Goal: Find specific page/section: Find specific page/section

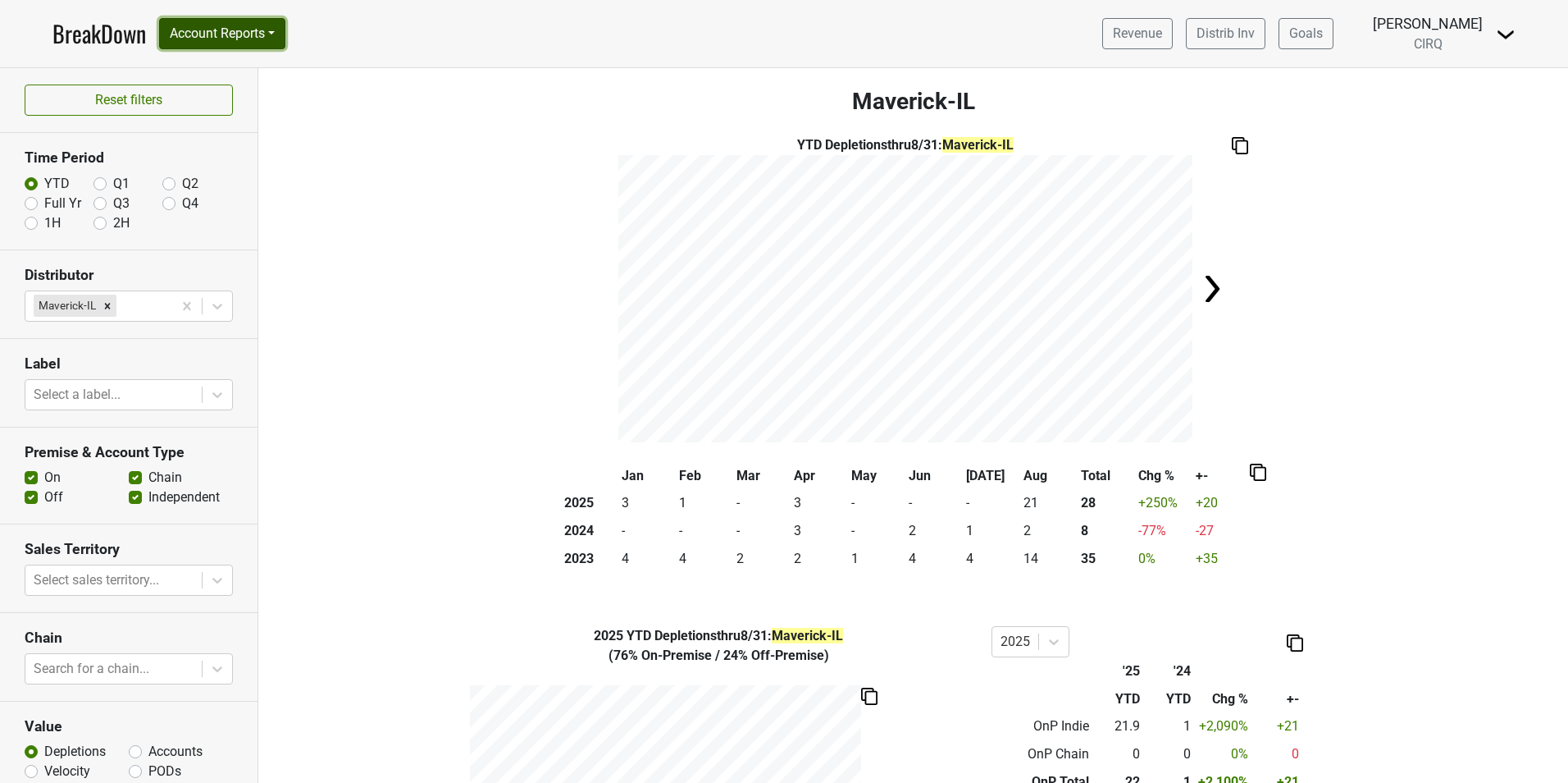
click at [222, 39] on button "Account Reports" at bounding box center [223, 33] width 126 height 32
click at [246, 99] on link "Map" at bounding box center [233, 97] width 145 height 26
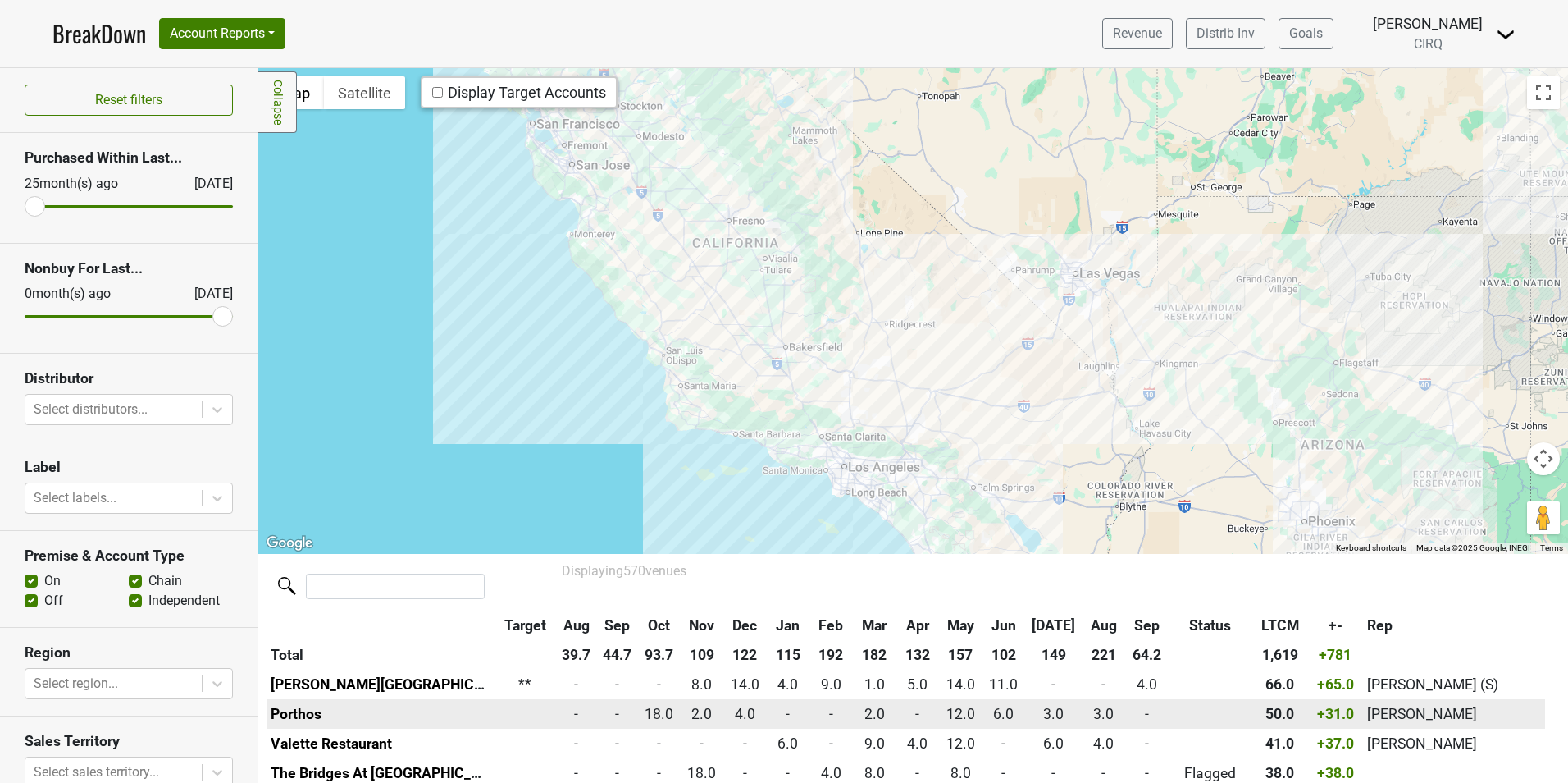
drag, startPoint x: 661, startPoint y: 259, endPoint x: 1063, endPoint y: 710, distance: 604.2
click at [1063, 710] on div "Filters Collapse ← Move left → Move right ↑ Move up ↓ Move down + Zoom in - Zoo…" at bounding box center [913, 426] width 1310 height 715
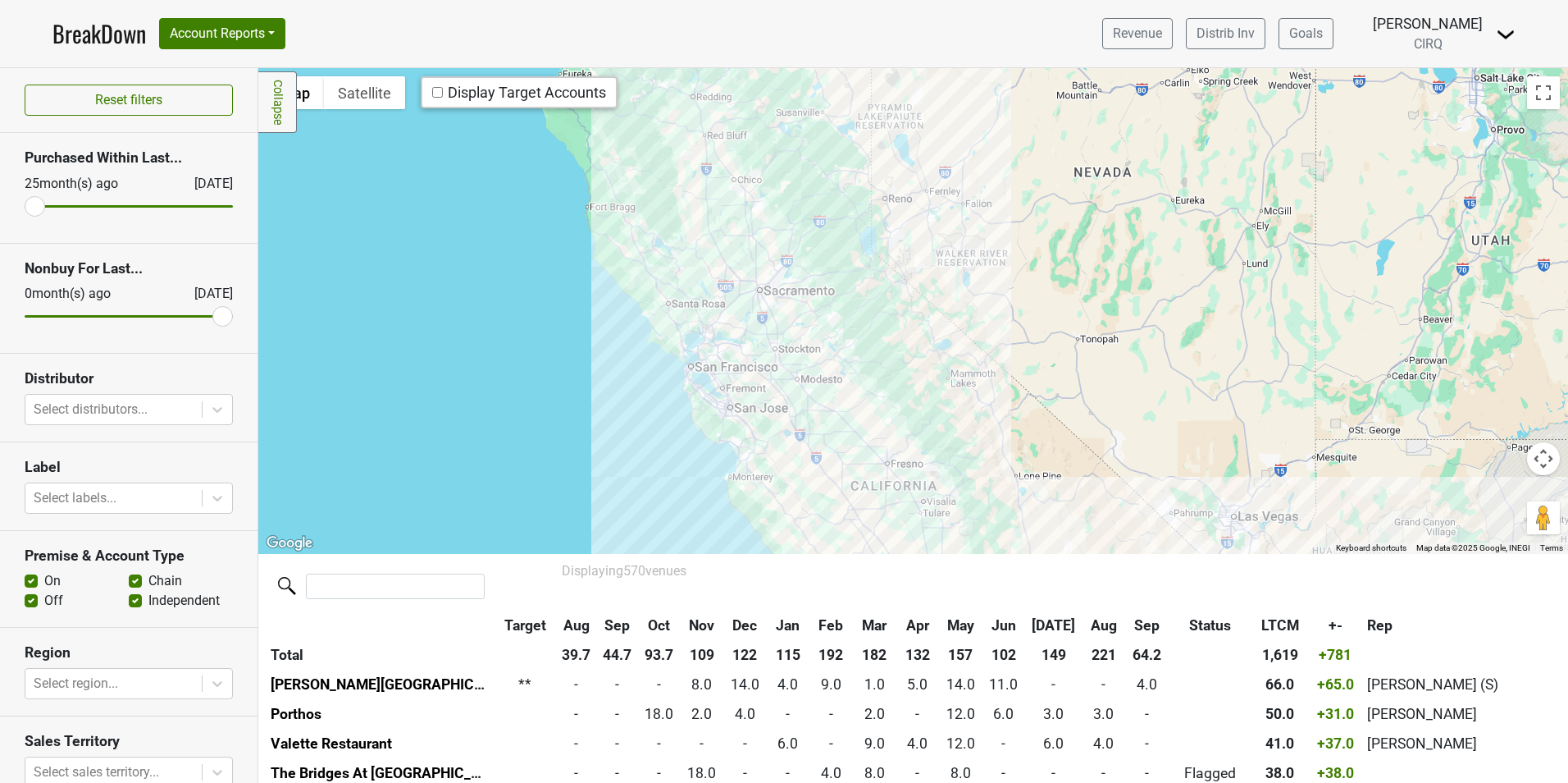
drag, startPoint x: 685, startPoint y: 271, endPoint x: 845, endPoint y: 519, distance: 295.1
click at [845, 519] on div at bounding box center [913, 310] width 1310 height 484
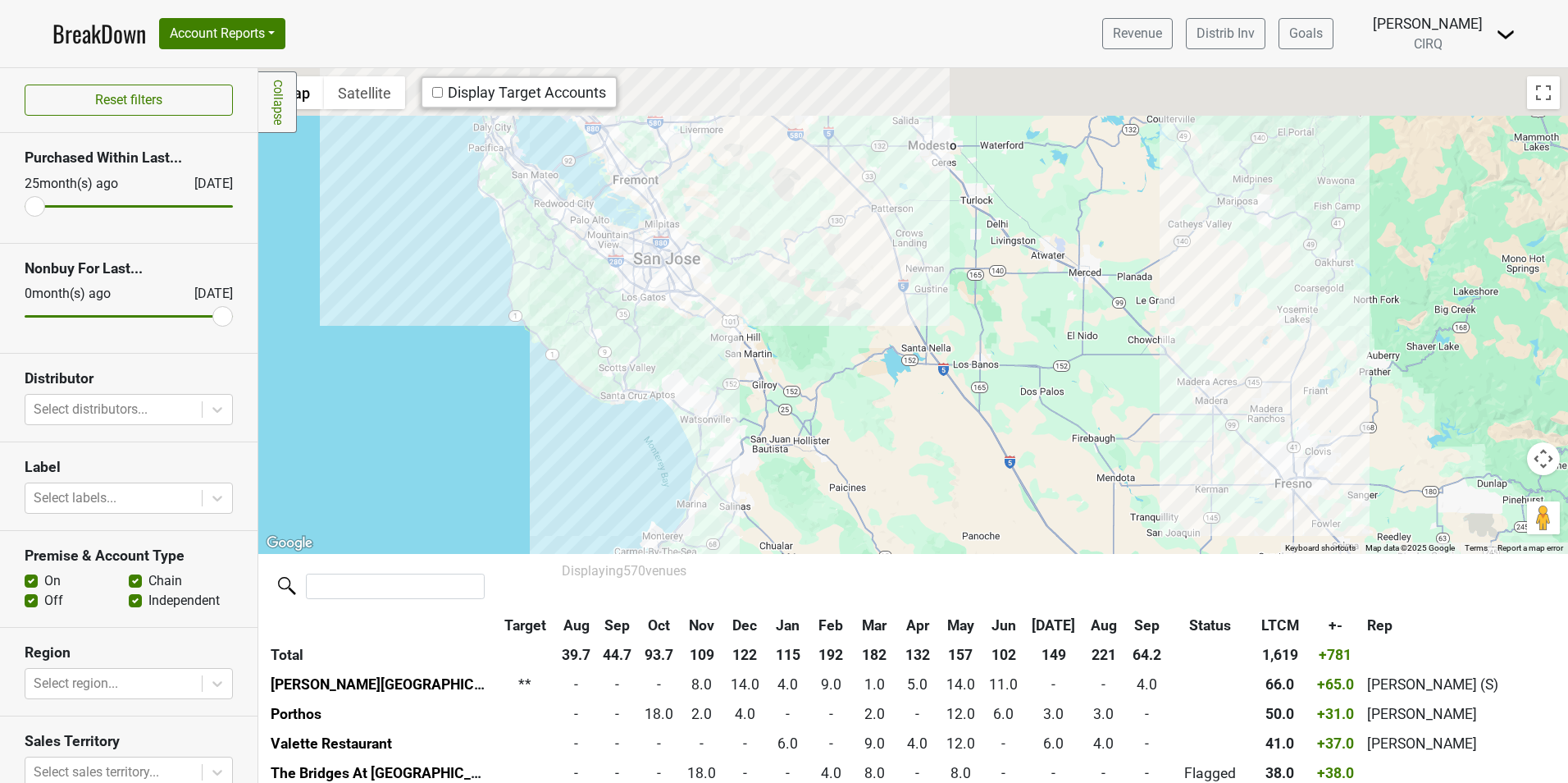
drag, startPoint x: 672, startPoint y: 235, endPoint x: 734, endPoint y: 401, distance: 177.2
click at [734, 401] on div at bounding box center [913, 310] width 1310 height 484
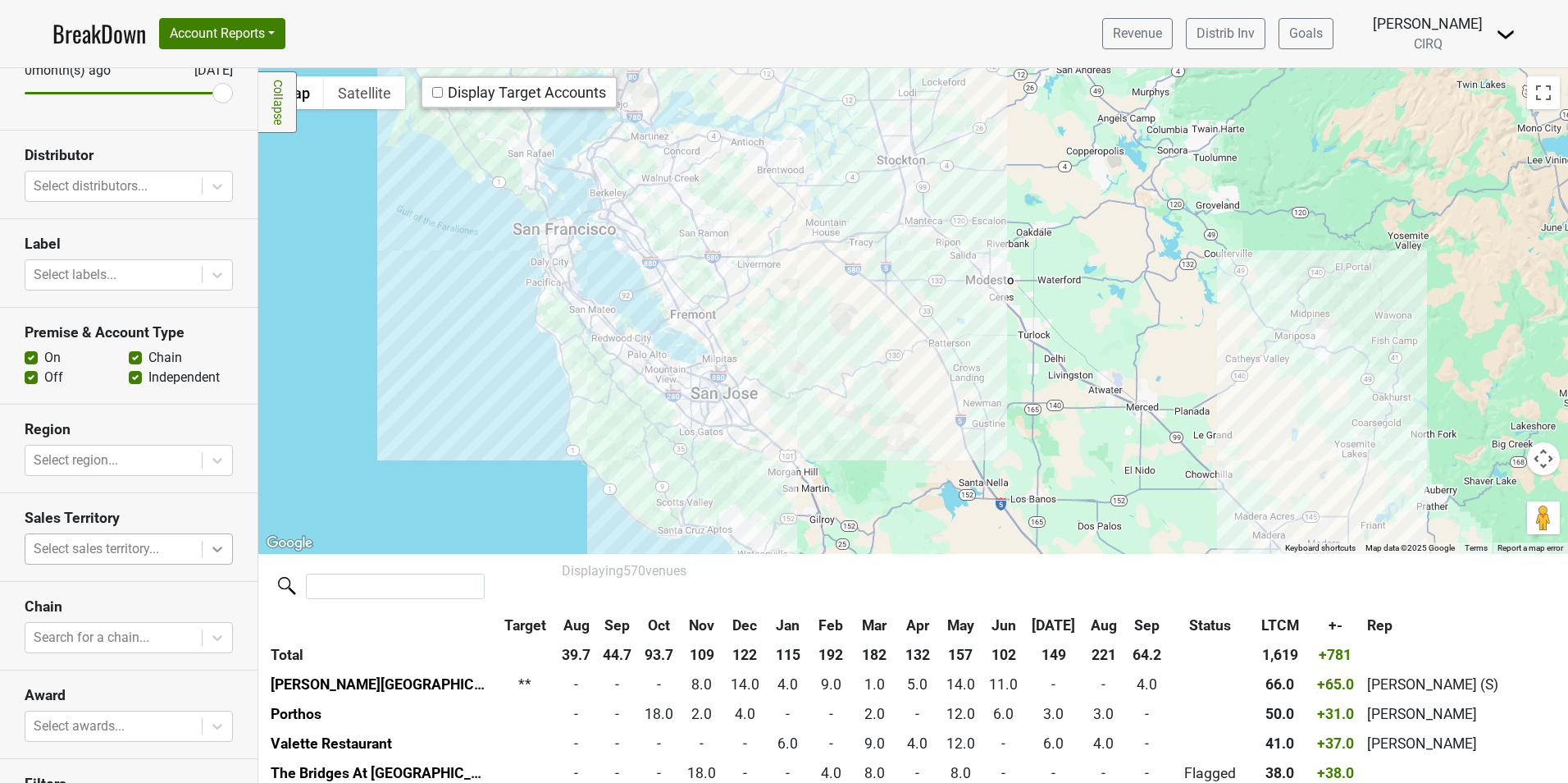
scroll to position [246, 0]
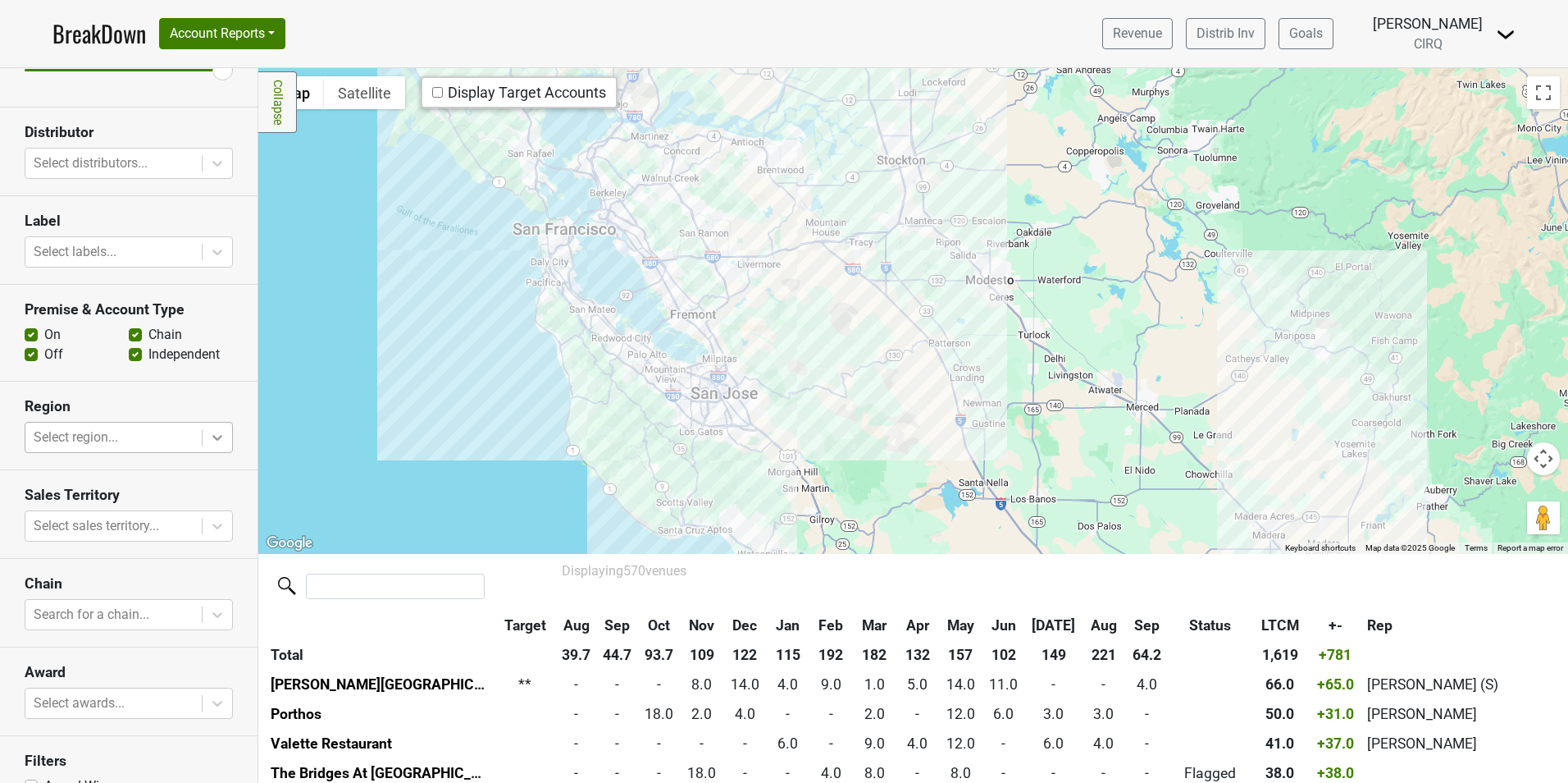
click at [209, 435] on icon at bounding box center [217, 437] width 16 height 16
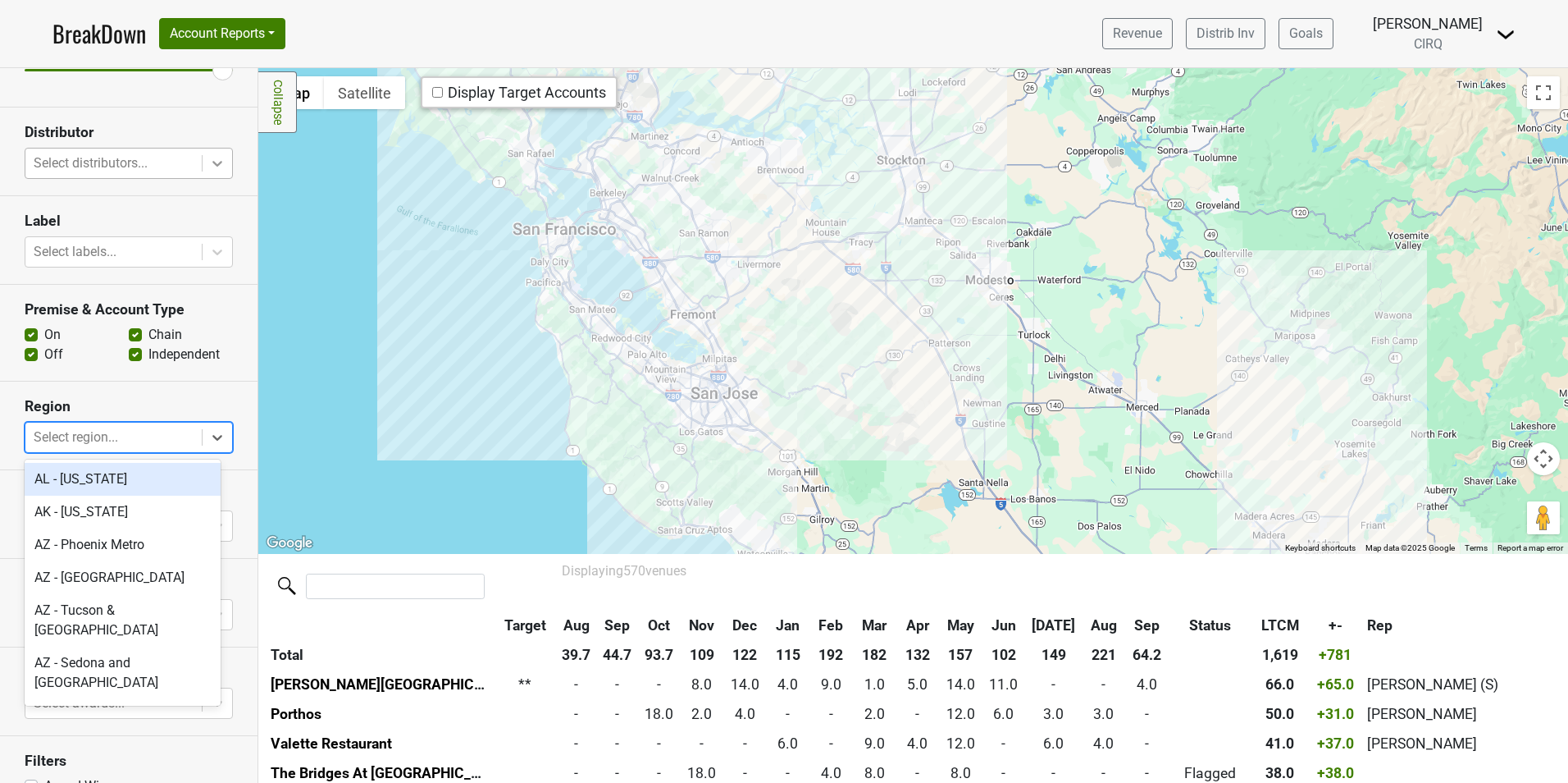
click at [203, 159] on div at bounding box center [217, 163] width 30 height 30
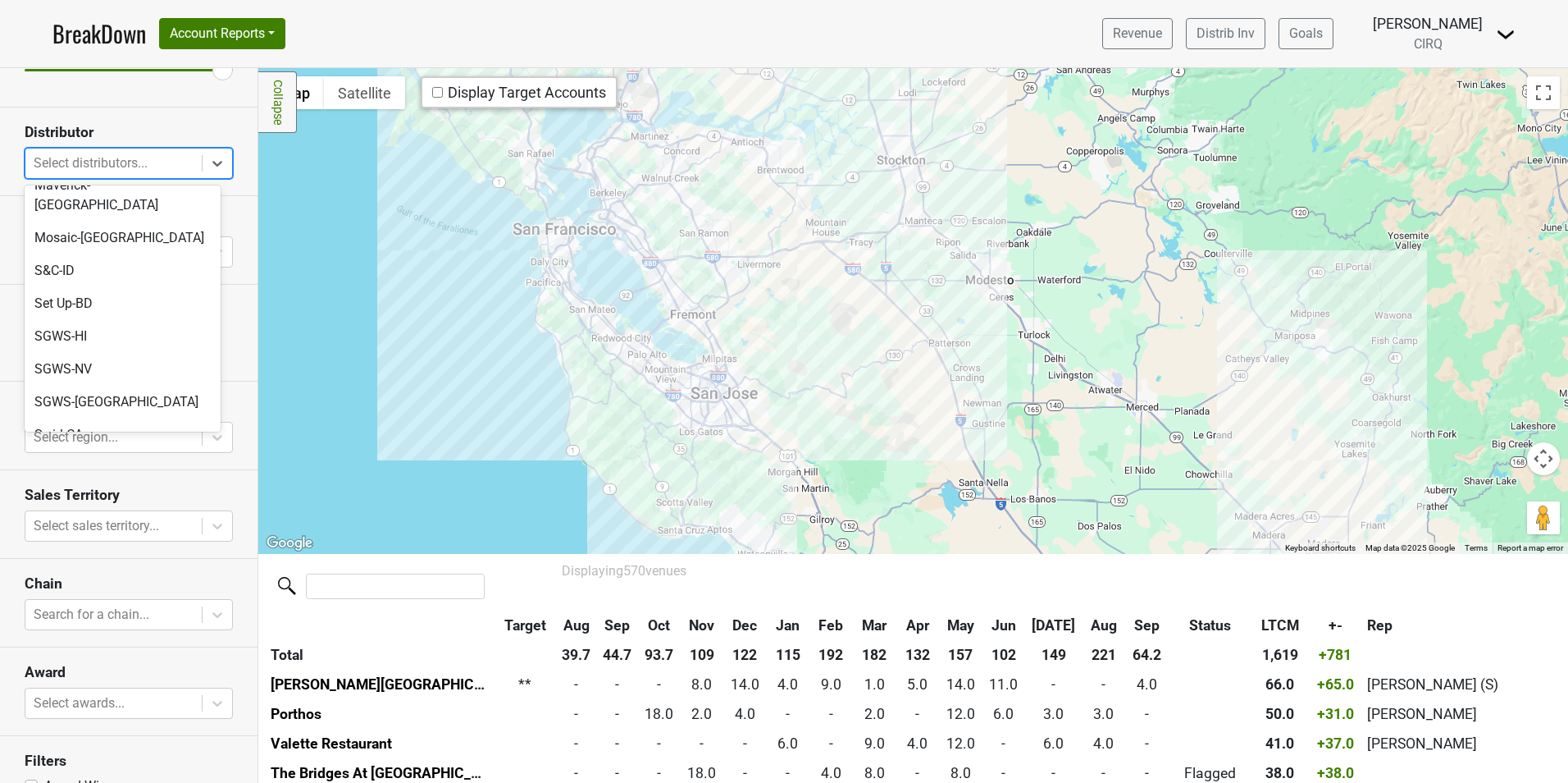
scroll to position [613, 0]
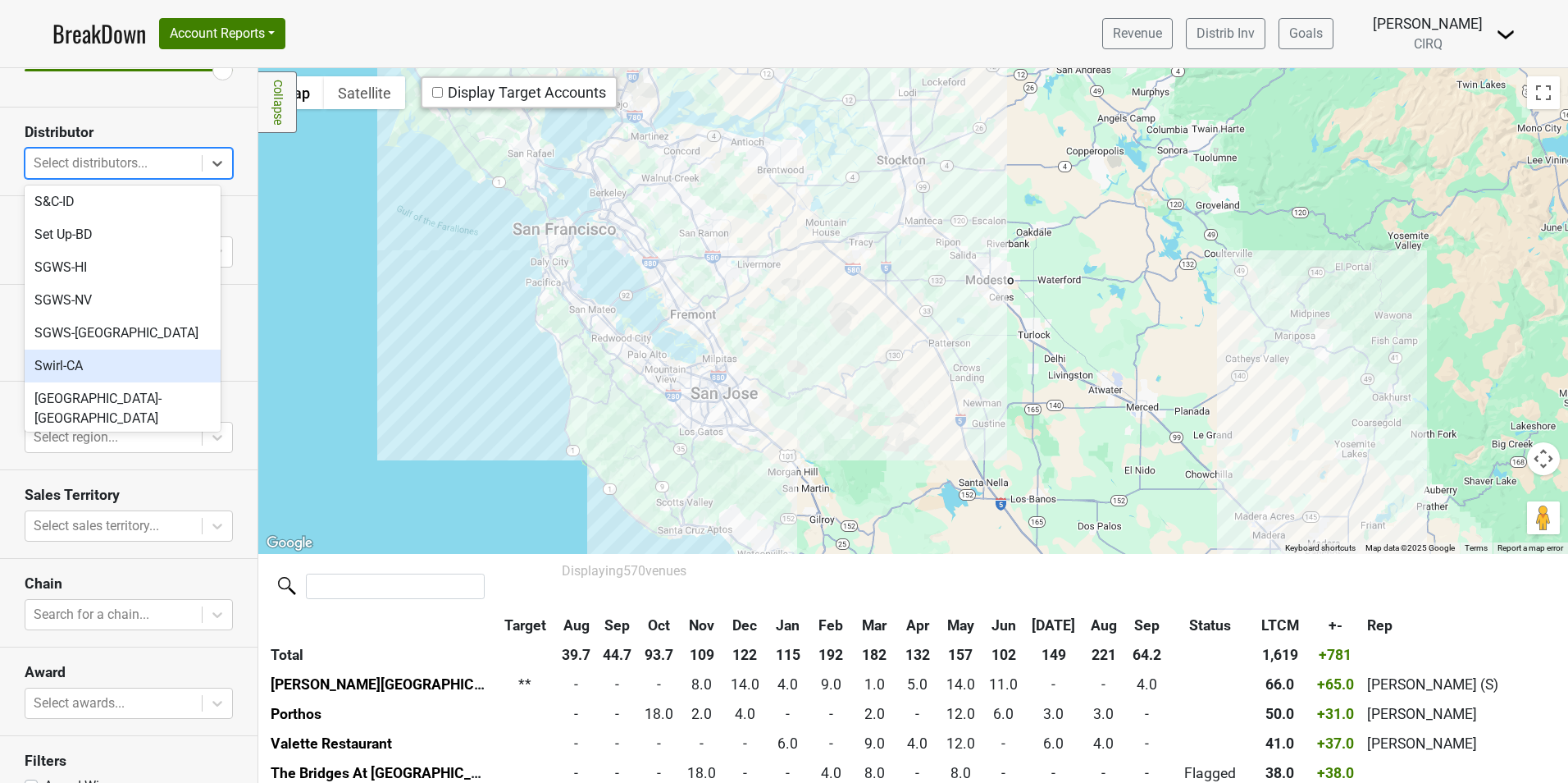
click at [128, 350] on div "Swirl-CA" at bounding box center [123, 366] width 196 height 32
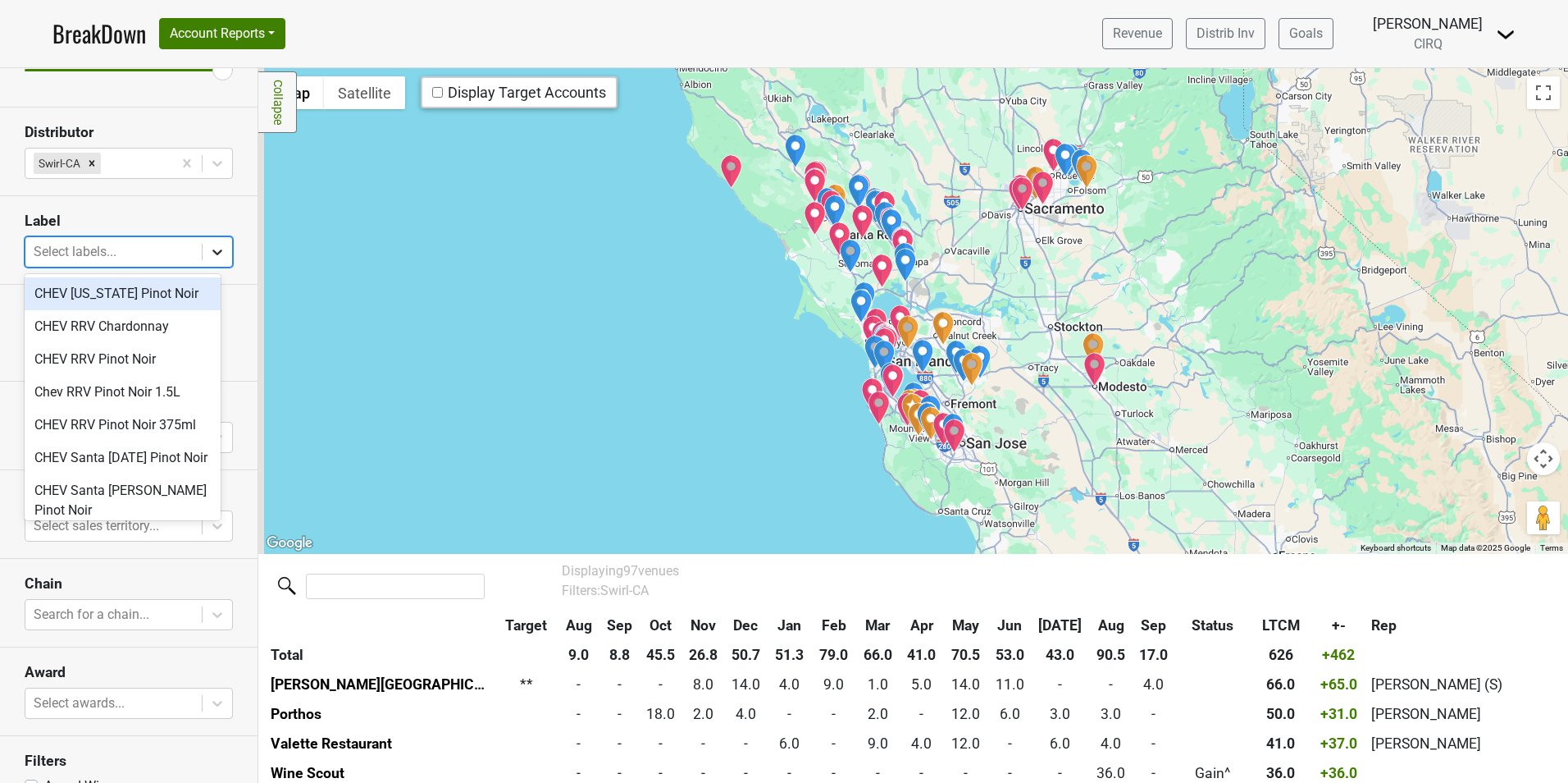
click at [209, 247] on icon at bounding box center [217, 252] width 16 height 16
click at [169, 202] on section "Label option CHEV [US_STATE] Pinot Noir focused, 1 of 10. 10 results available.…" at bounding box center [129, 241] width 257 height 89
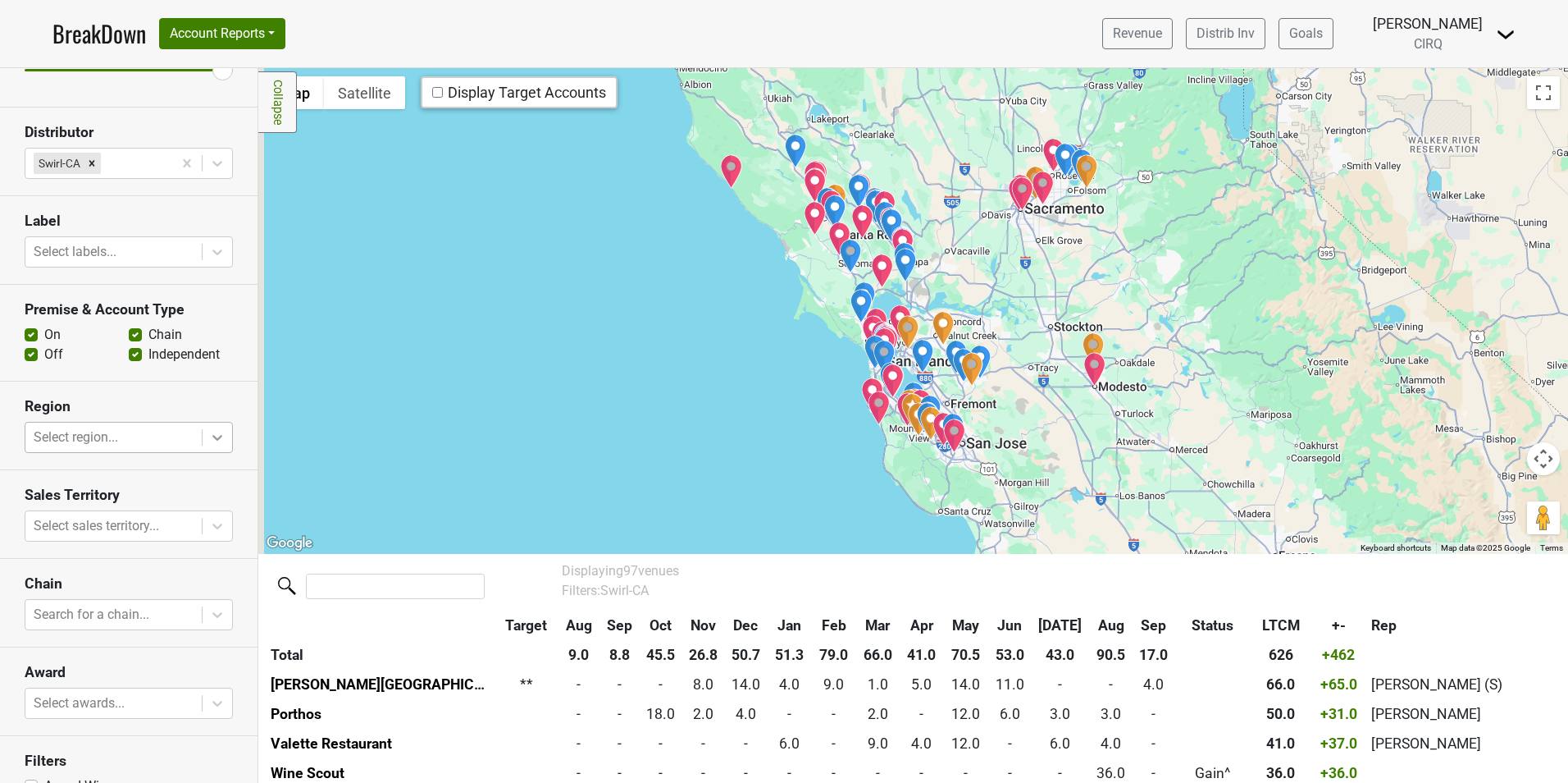
click at [210, 429] on icon at bounding box center [217, 437] width 16 height 16
click at [177, 401] on h3 "Region" at bounding box center [129, 406] width 208 height 17
click at [209, 520] on icon at bounding box center [217, 525] width 16 height 16
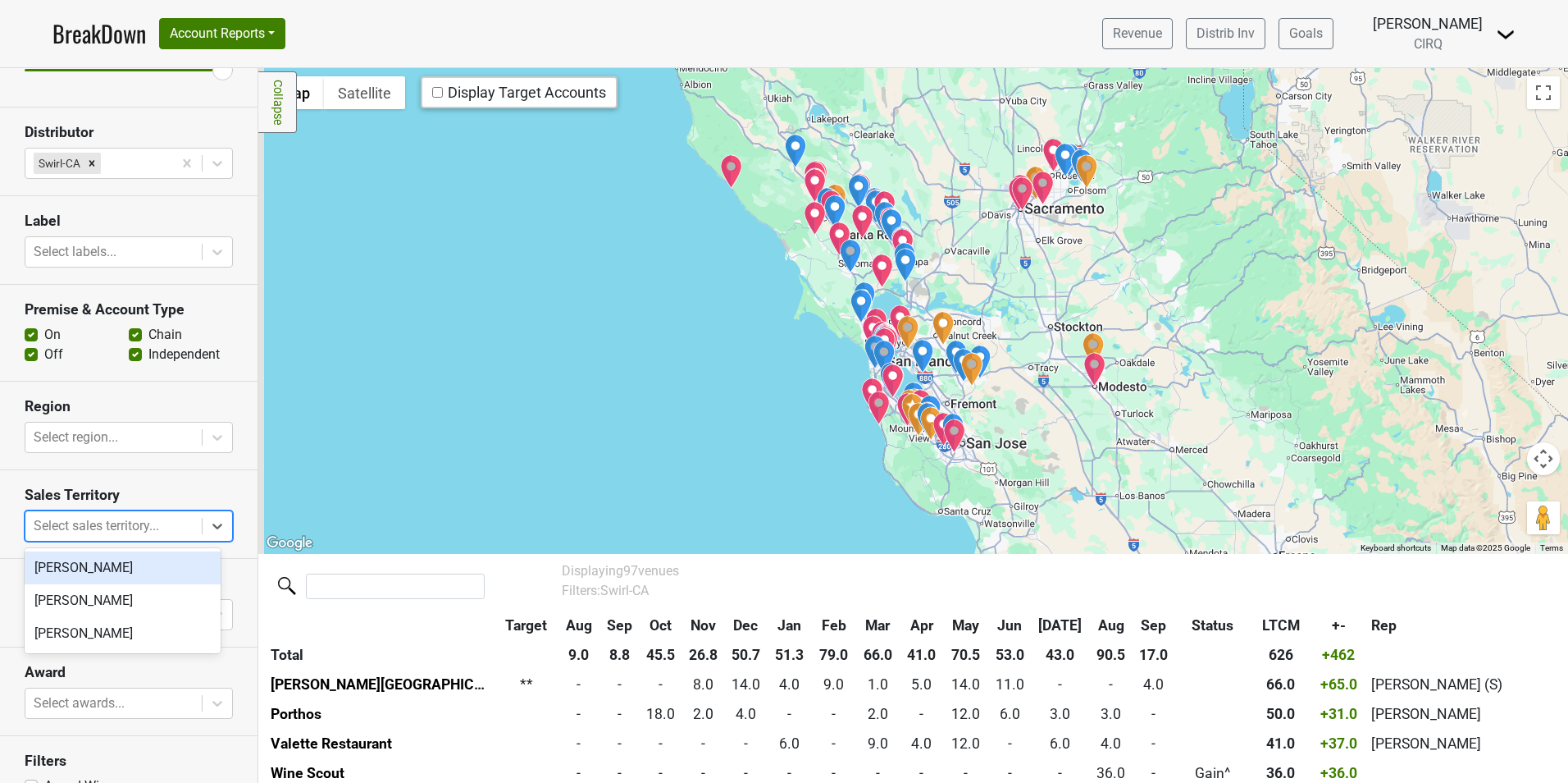
click at [176, 478] on section "Sales Territory option [PERSON_NAME] focused, 1 of 3. 3 results available. Use …" at bounding box center [129, 514] width 257 height 89
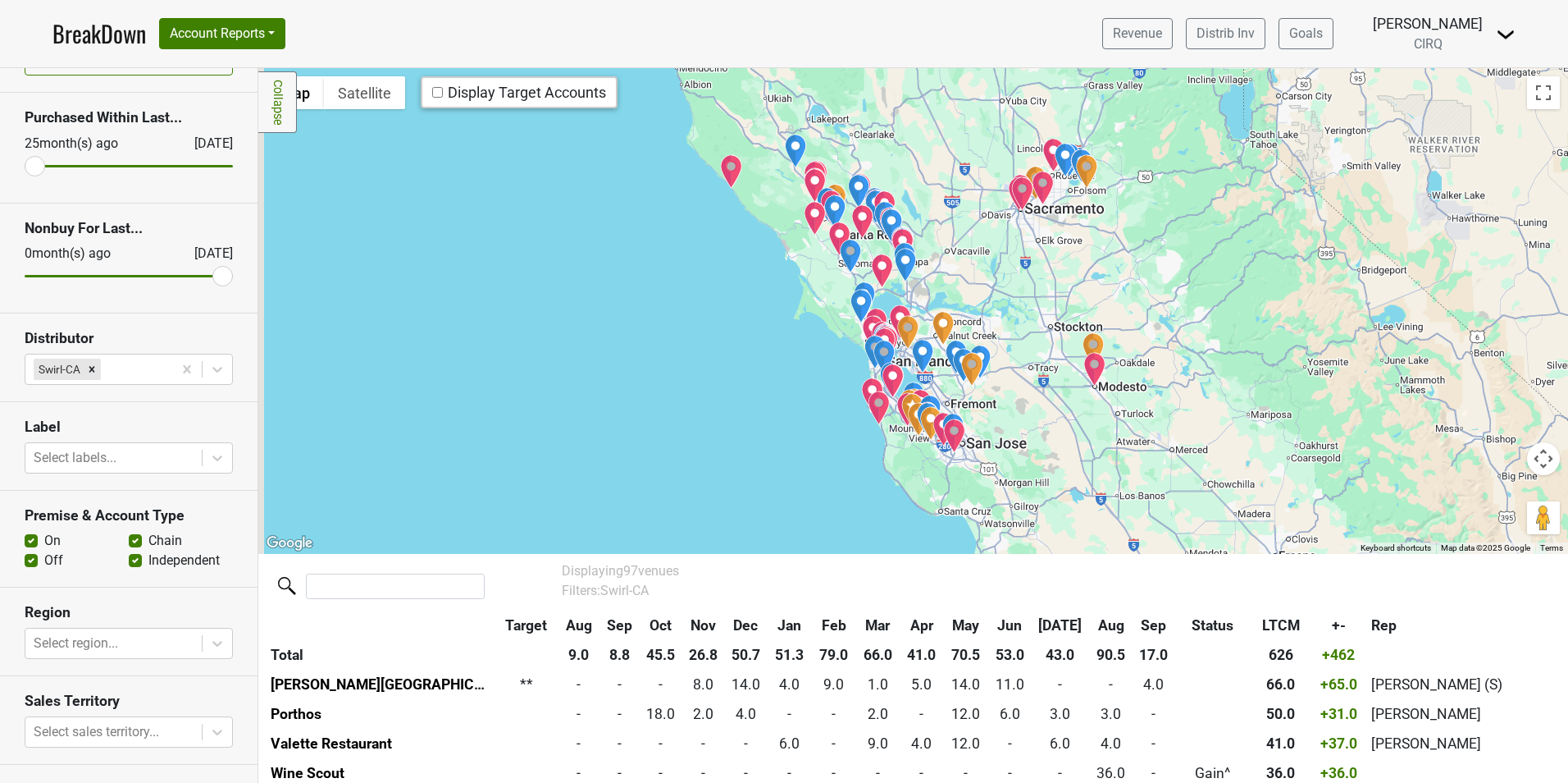
scroll to position [0, 0]
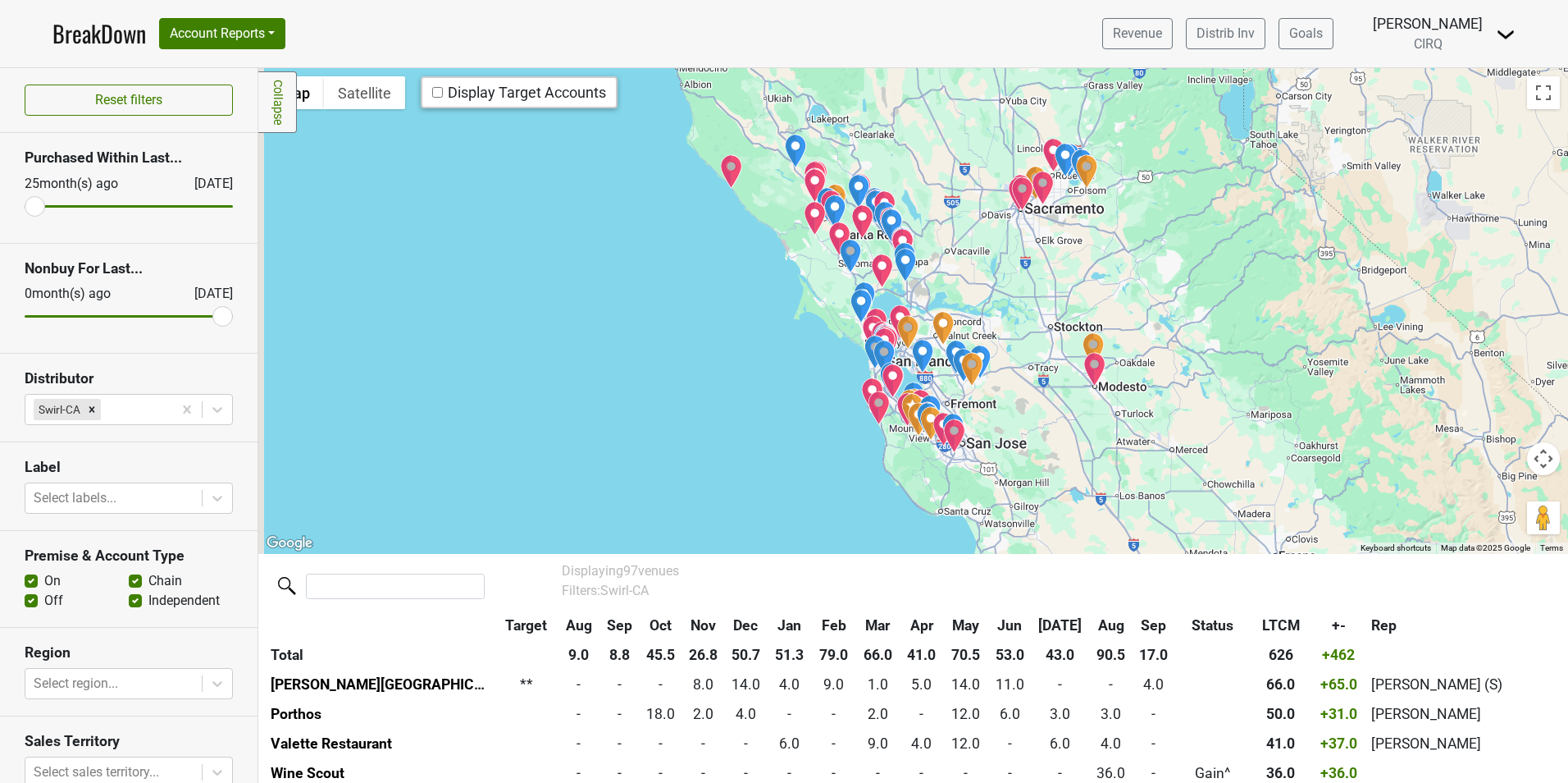
click at [148, 580] on label "Chain" at bounding box center [165, 580] width 33 height 20
click at [129, 580] on input "Chain" at bounding box center [135, 578] width 13 height 16
checkbox input "false"
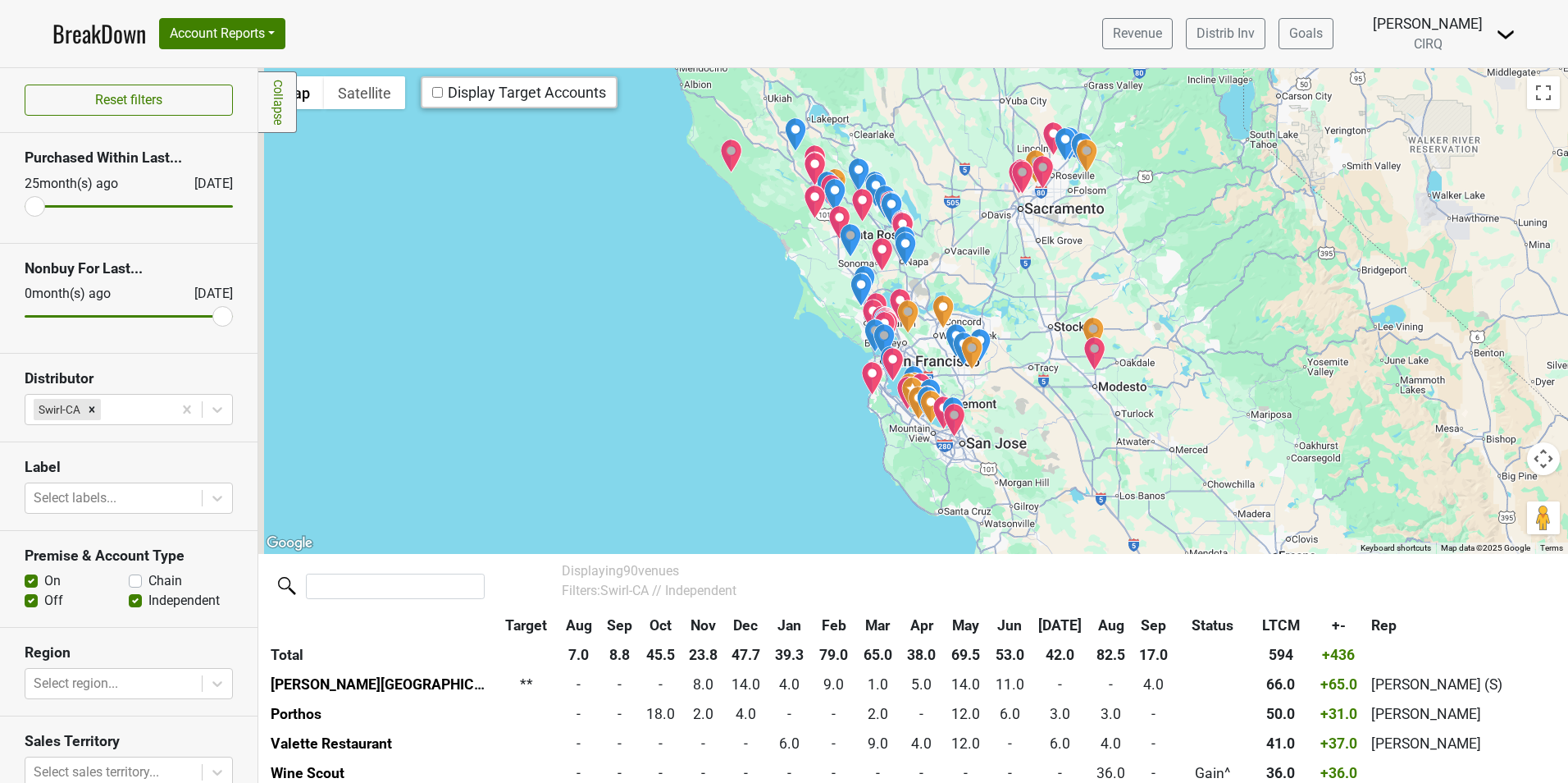
click at [148, 598] on label "Independent" at bounding box center [184, 600] width 72 height 20
click at [129, 598] on input "Independent" at bounding box center [135, 598] width 13 height 16
checkbox input "false"
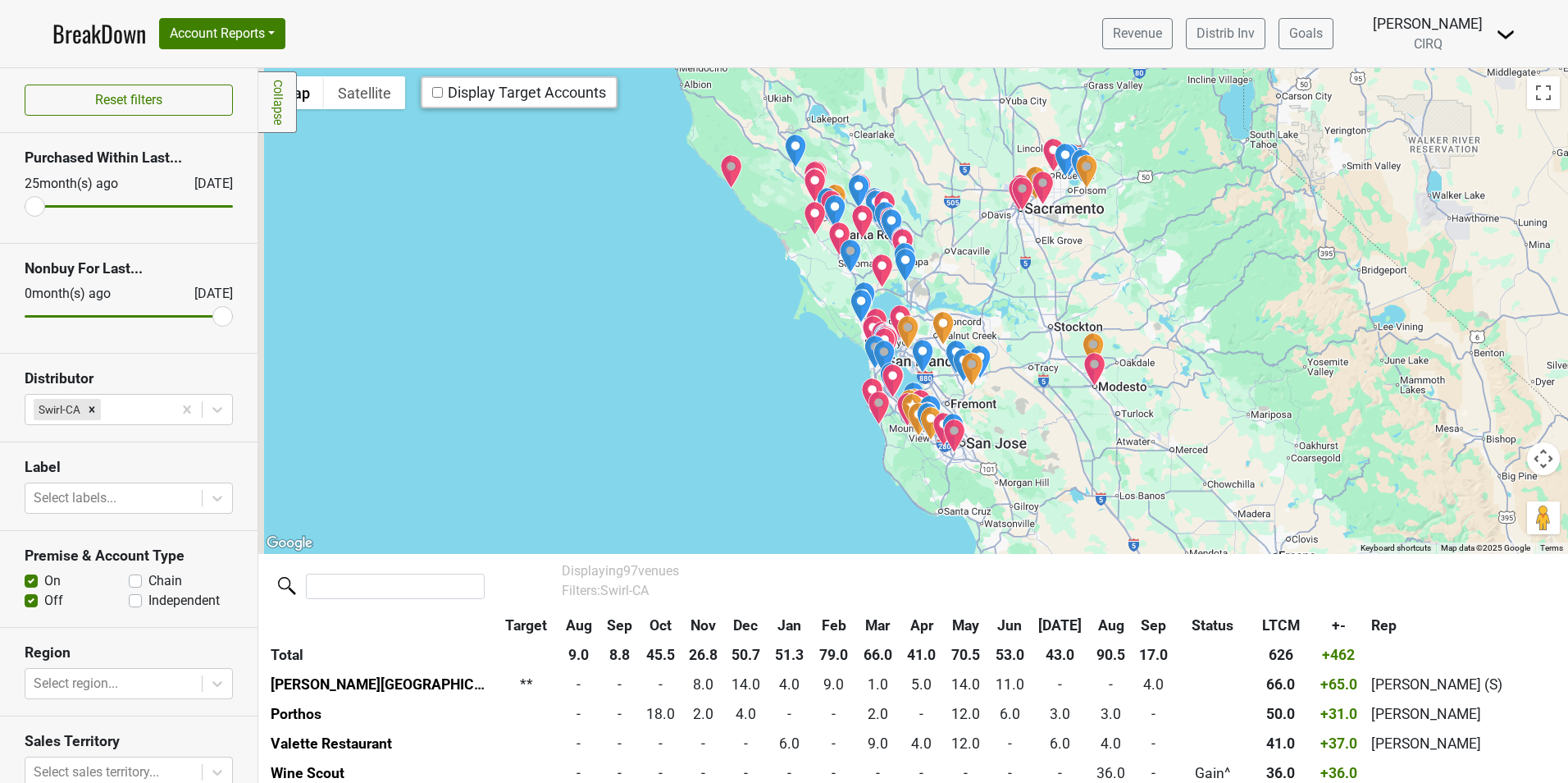
click at [44, 602] on label "Off" at bounding box center [54, 600] width 19 height 20
click at [30, 602] on input "Off" at bounding box center [31, 598] width 13 height 16
checkbox input "false"
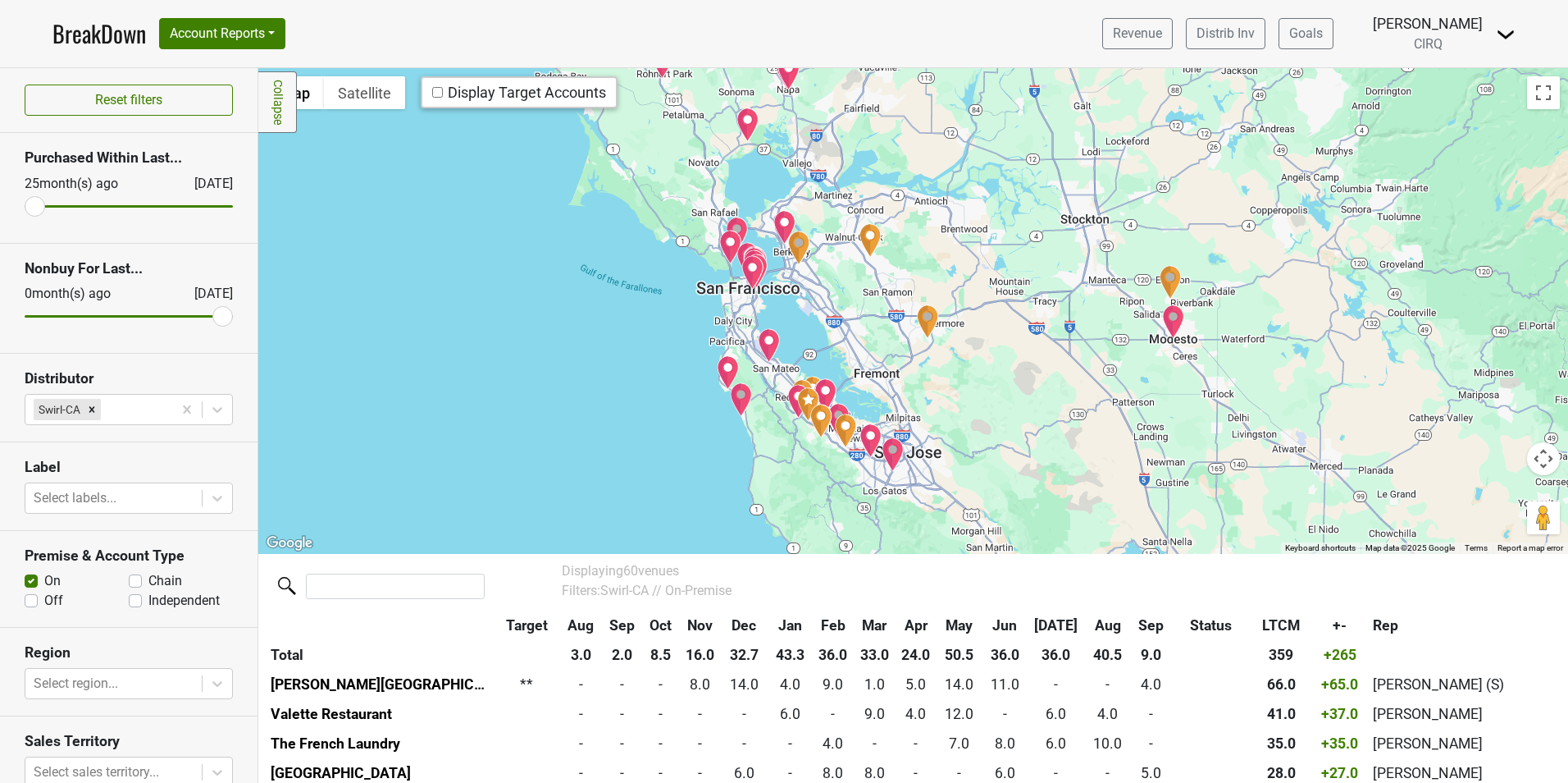
drag, startPoint x: 775, startPoint y: 411, endPoint x: 594, endPoint y: 389, distance: 182.3
click at [594, 389] on div at bounding box center [913, 310] width 1310 height 484
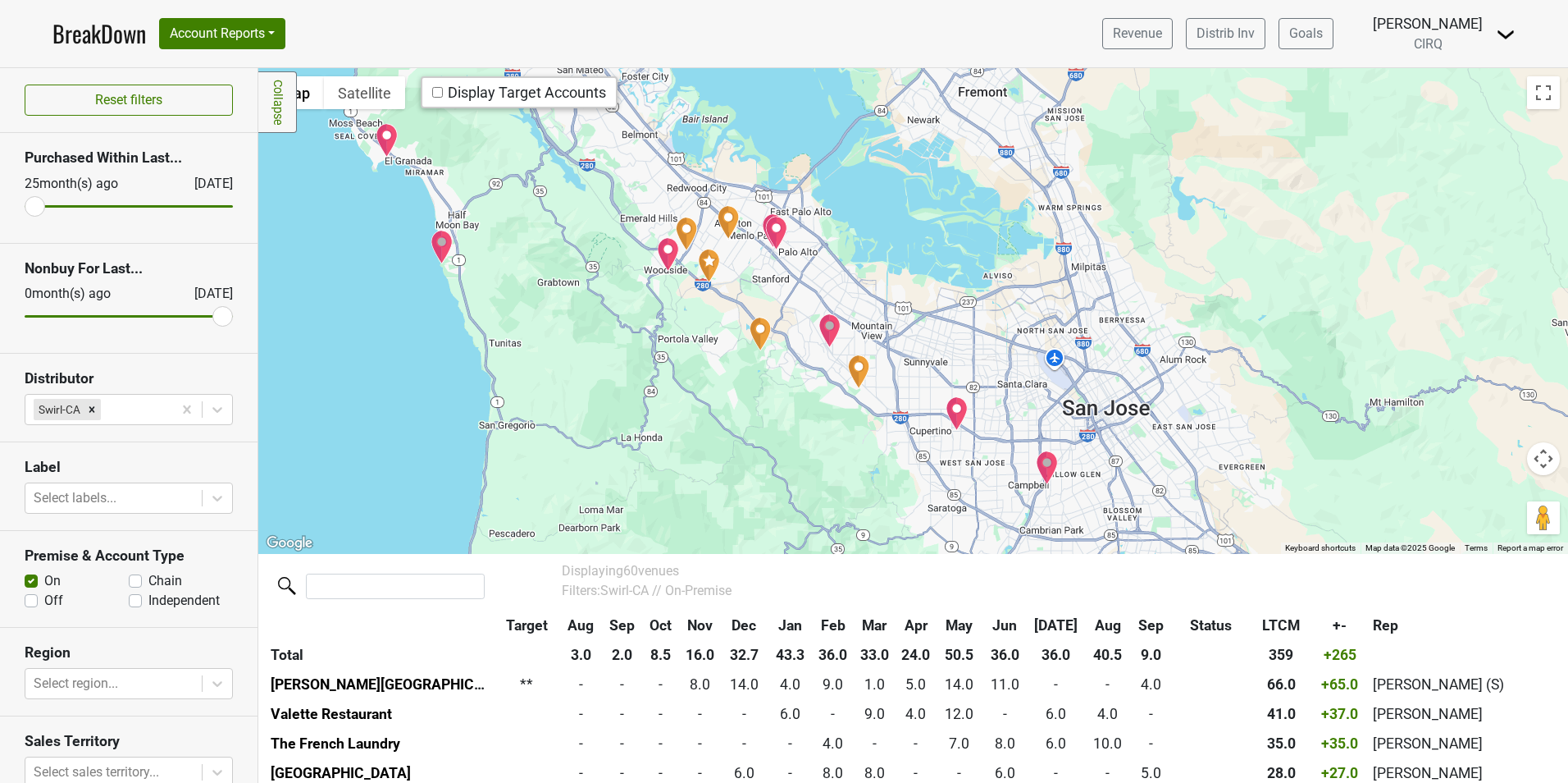
drag, startPoint x: 674, startPoint y: 425, endPoint x: 197, endPoint y: 304, distance: 492.1
click at [197, 304] on div "Reset filters Purchased Within Last... [DATE] [DATE] Nonbuy For Last... [DATE] …" at bounding box center [784, 426] width 1568 height 715
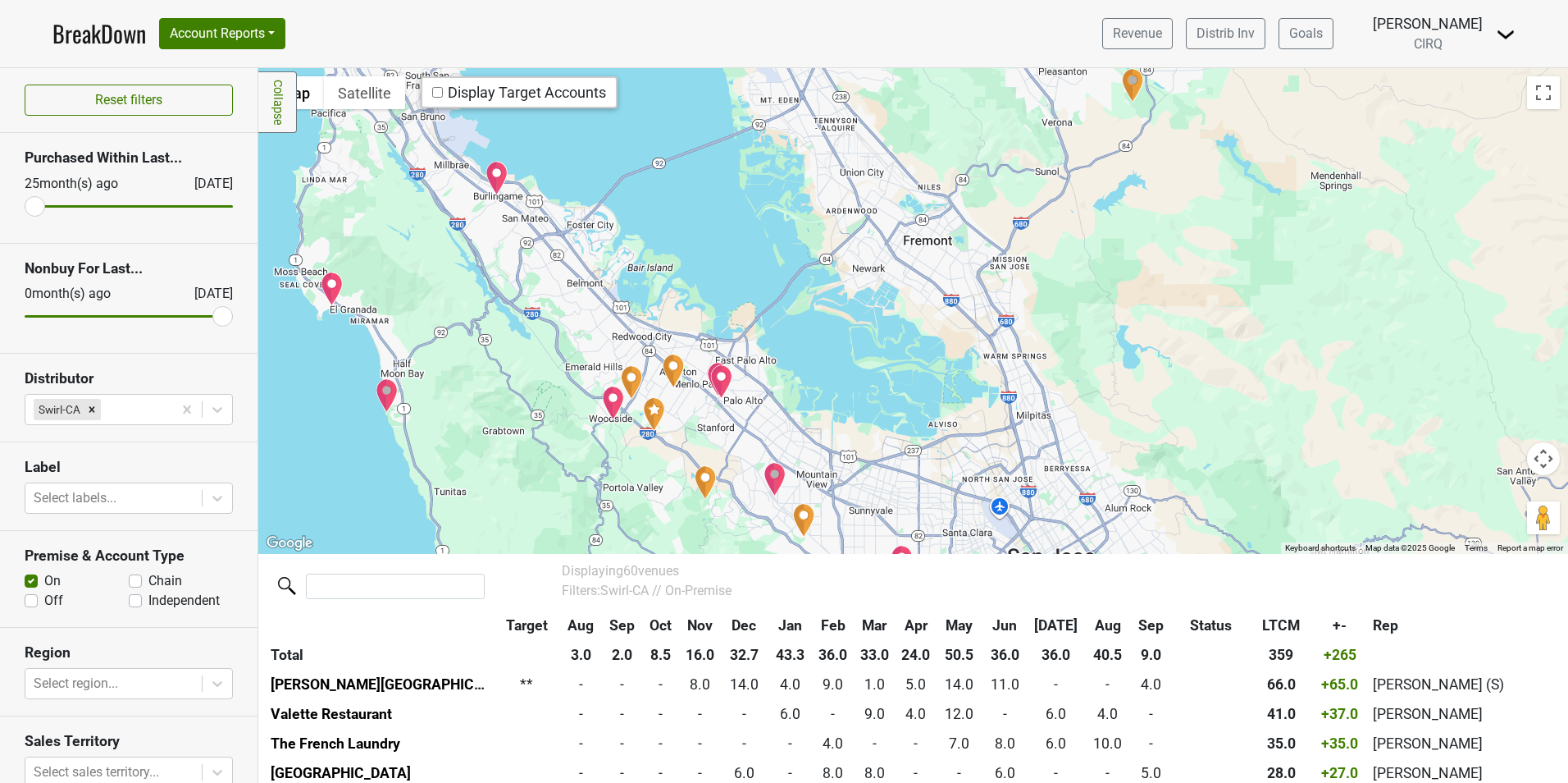
drag, startPoint x: 715, startPoint y: 409, endPoint x: 657, endPoint y: 563, distance: 164.6
click at [657, 563] on div "Filters Collapse ← Move left → Move right ↑ Move up ↓ Move down + Zoom in - Zoo…" at bounding box center [913, 426] width 1310 height 715
click at [487, 187] on img "ACAN" at bounding box center [496, 178] width 23 height 34
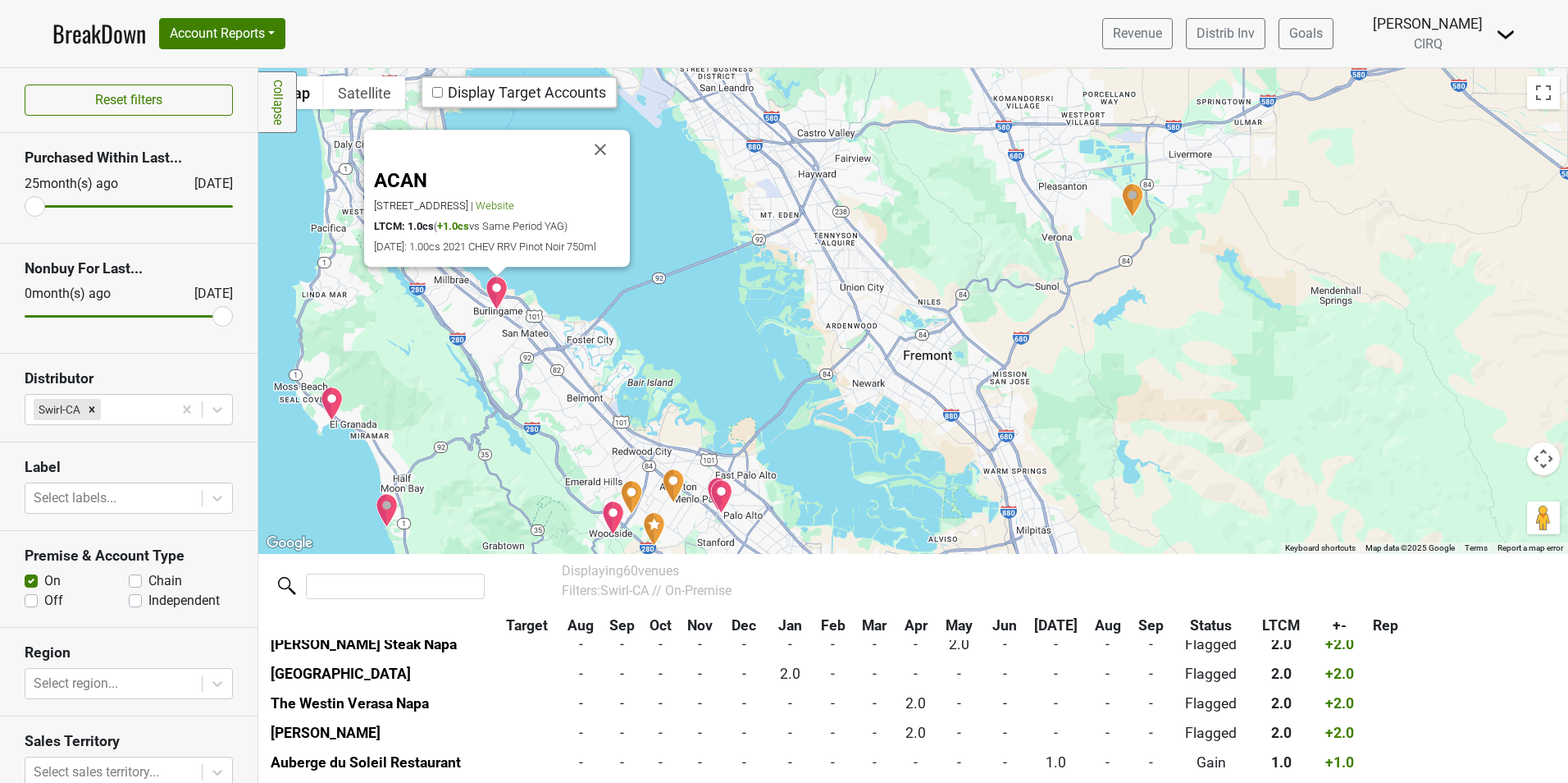
scroll to position [1450, 0]
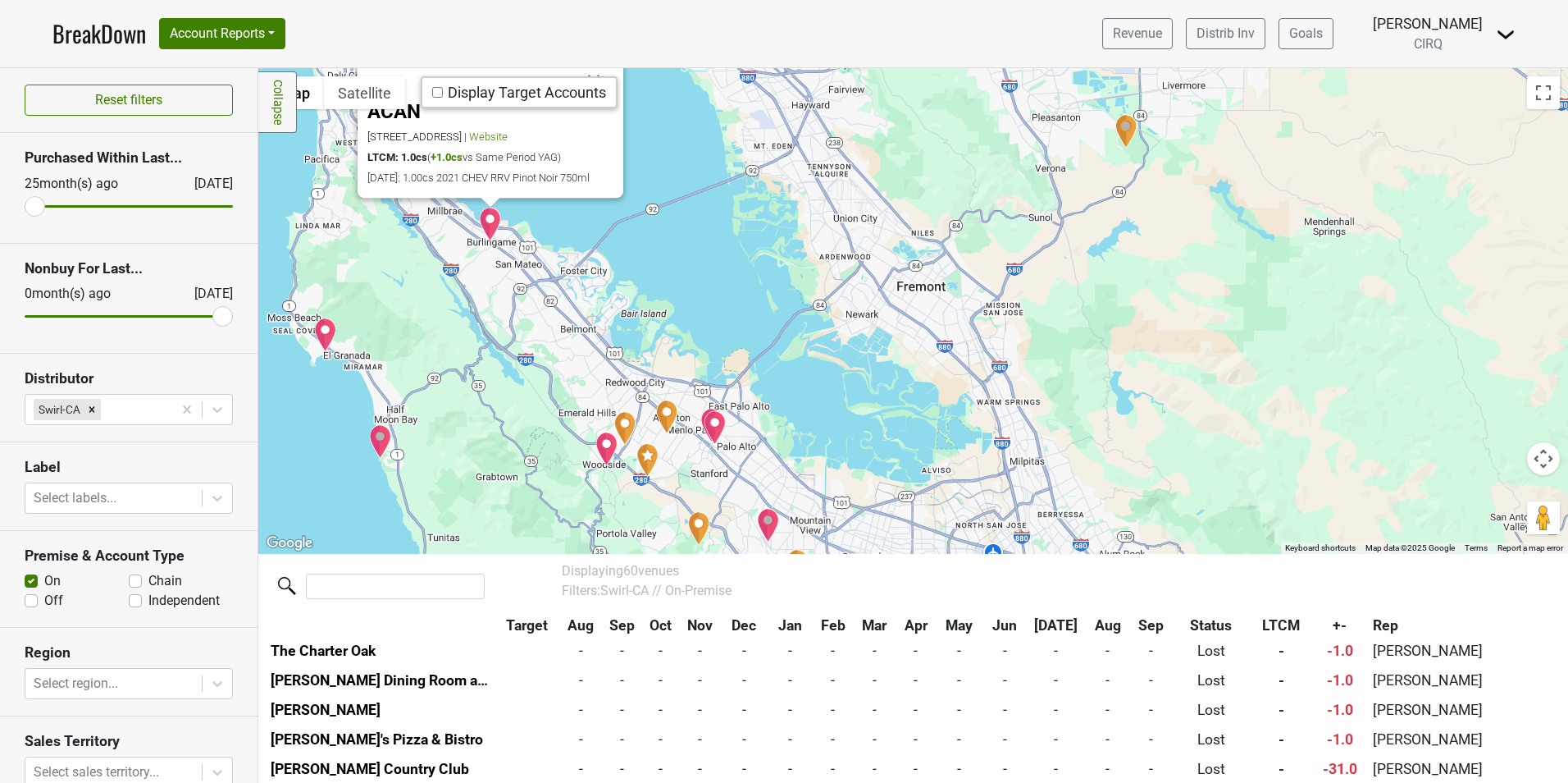
drag, startPoint x: 806, startPoint y: 502, endPoint x: 800, endPoint y: 431, distance: 71.3
click at [800, 431] on div "ACAN [STREET_ADDRESS] | Website LTCM: 1.0cs ( +1.0cs vs Same Period YAG) [DATE]…" at bounding box center [913, 310] width 1310 height 484
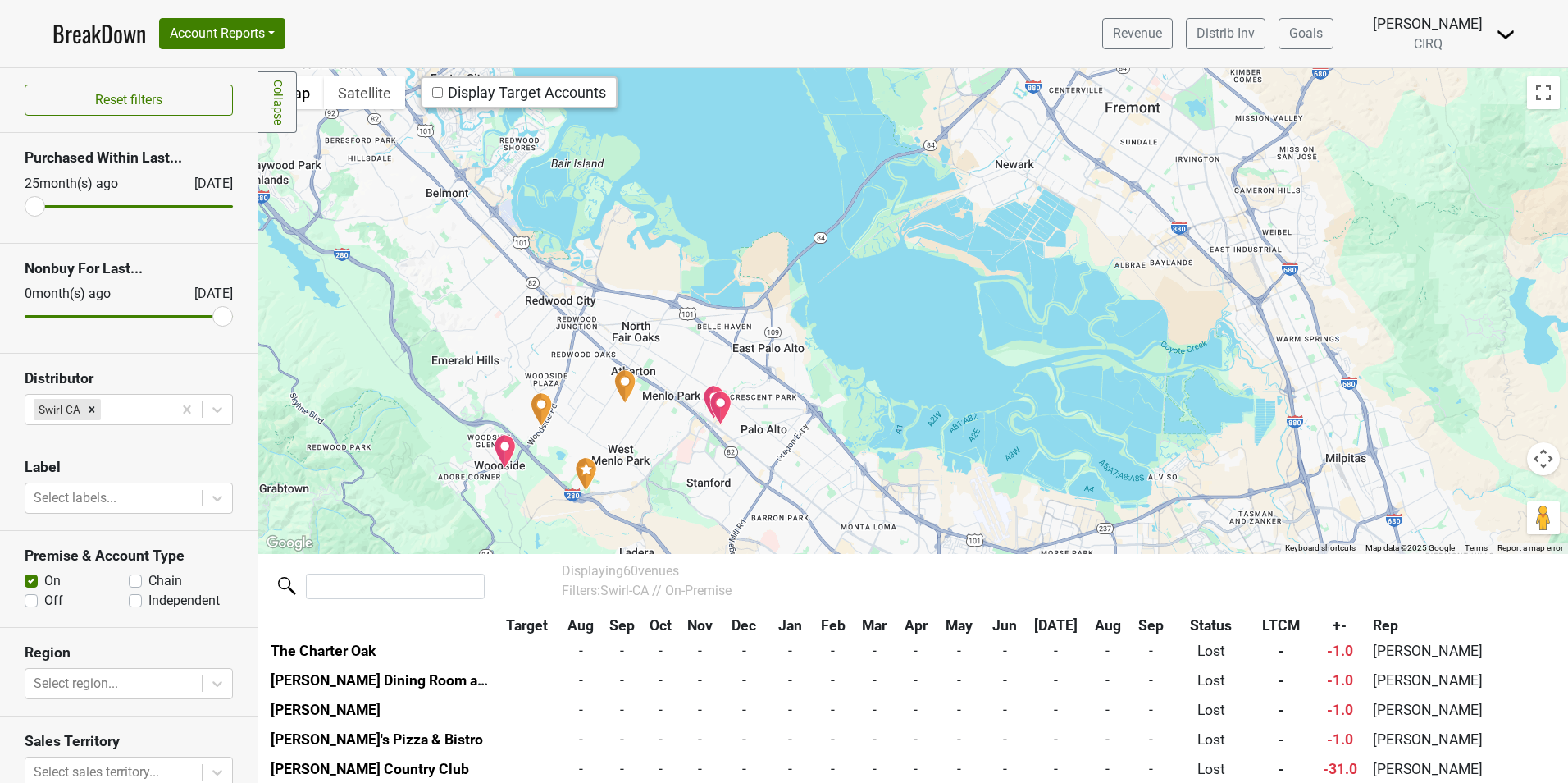
drag, startPoint x: 699, startPoint y: 474, endPoint x: 691, endPoint y: 419, distance: 55.6
click at [691, 419] on div "ACAN [STREET_ADDRESS] | Website LTCM: 1.0cs ( +1.0cs vs Same Period YAG) [DATE]…" at bounding box center [913, 310] width 1310 height 484
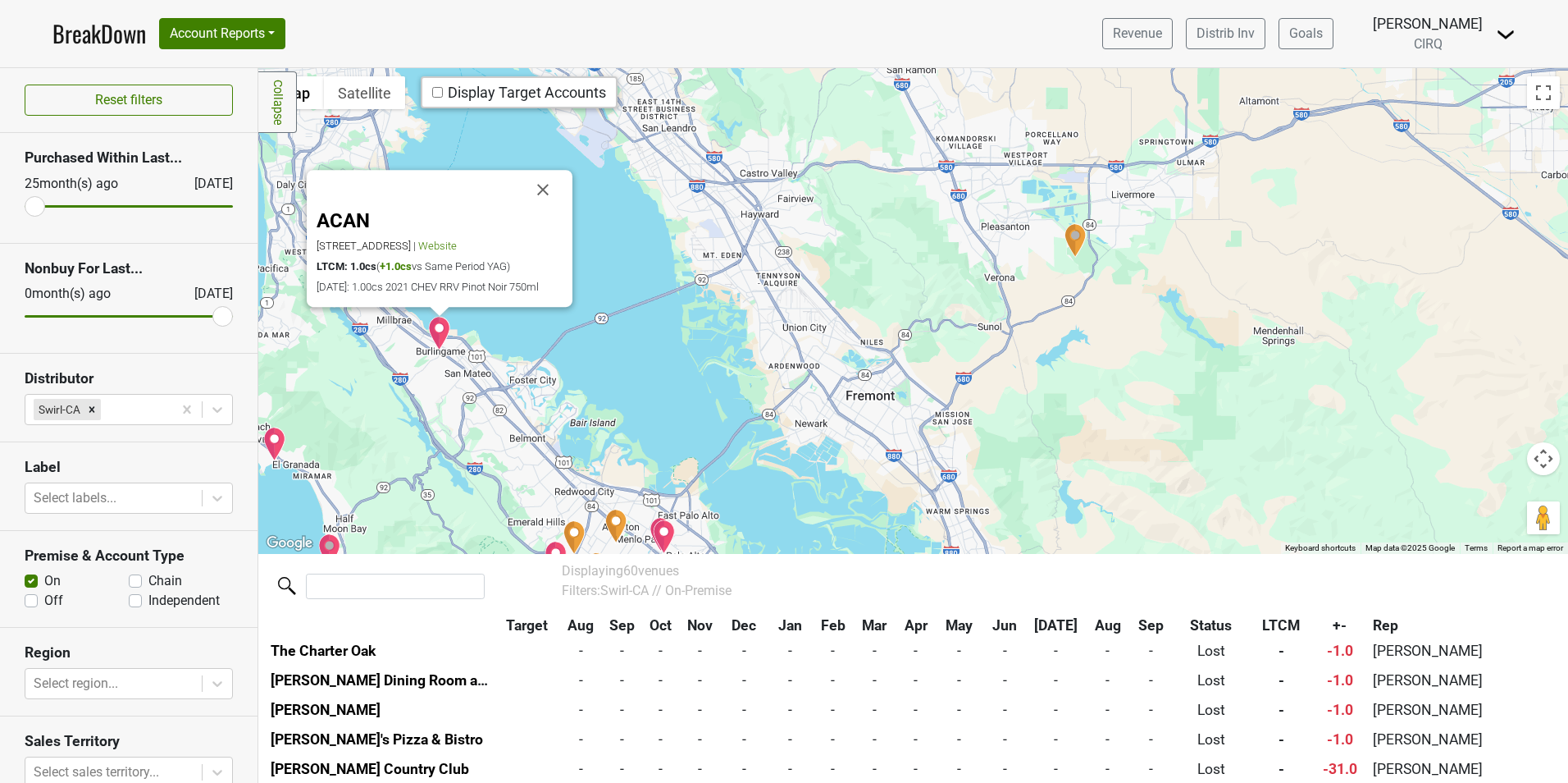
drag, startPoint x: 526, startPoint y: 287, endPoint x: 516, endPoint y: 415, distance: 128.4
click at [516, 415] on div "ACAN [STREET_ADDRESS] | Website LTCM: 1.0cs ( +1.0cs vs Same Period YAG) [DATE]…" at bounding box center [913, 310] width 1310 height 484
click at [531, 183] on button "Close" at bounding box center [543, 189] width 39 height 39
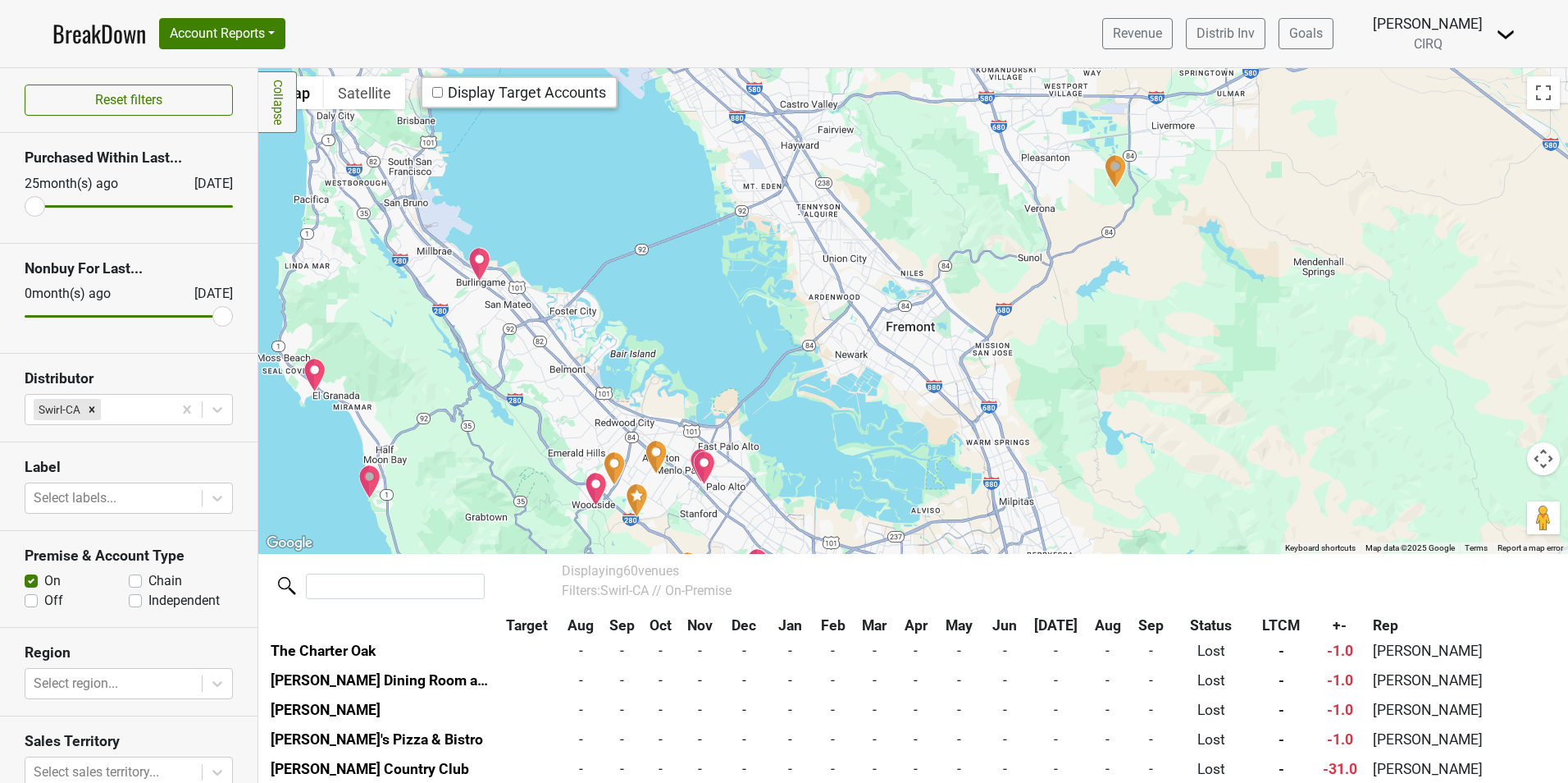
drag, startPoint x: 484, startPoint y: 383, endPoint x: 525, endPoint y: 316, distance: 78.5
click at [525, 316] on div at bounding box center [913, 310] width 1310 height 484
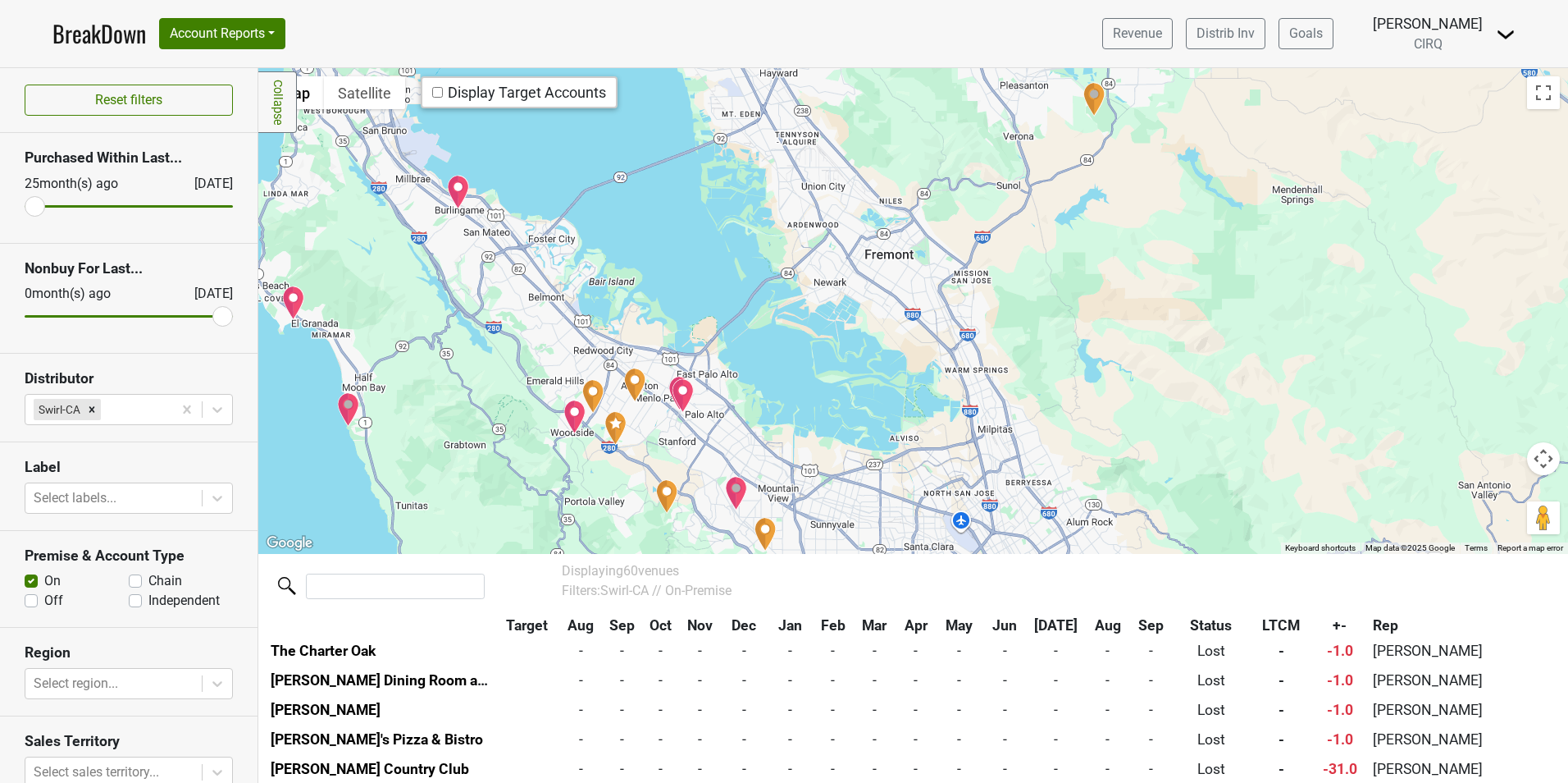
drag, startPoint x: 572, startPoint y: 484, endPoint x: 551, endPoint y: 409, distance: 77.9
click at [551, 409] on div at bounding box center [913, 310] width 1310 height 484
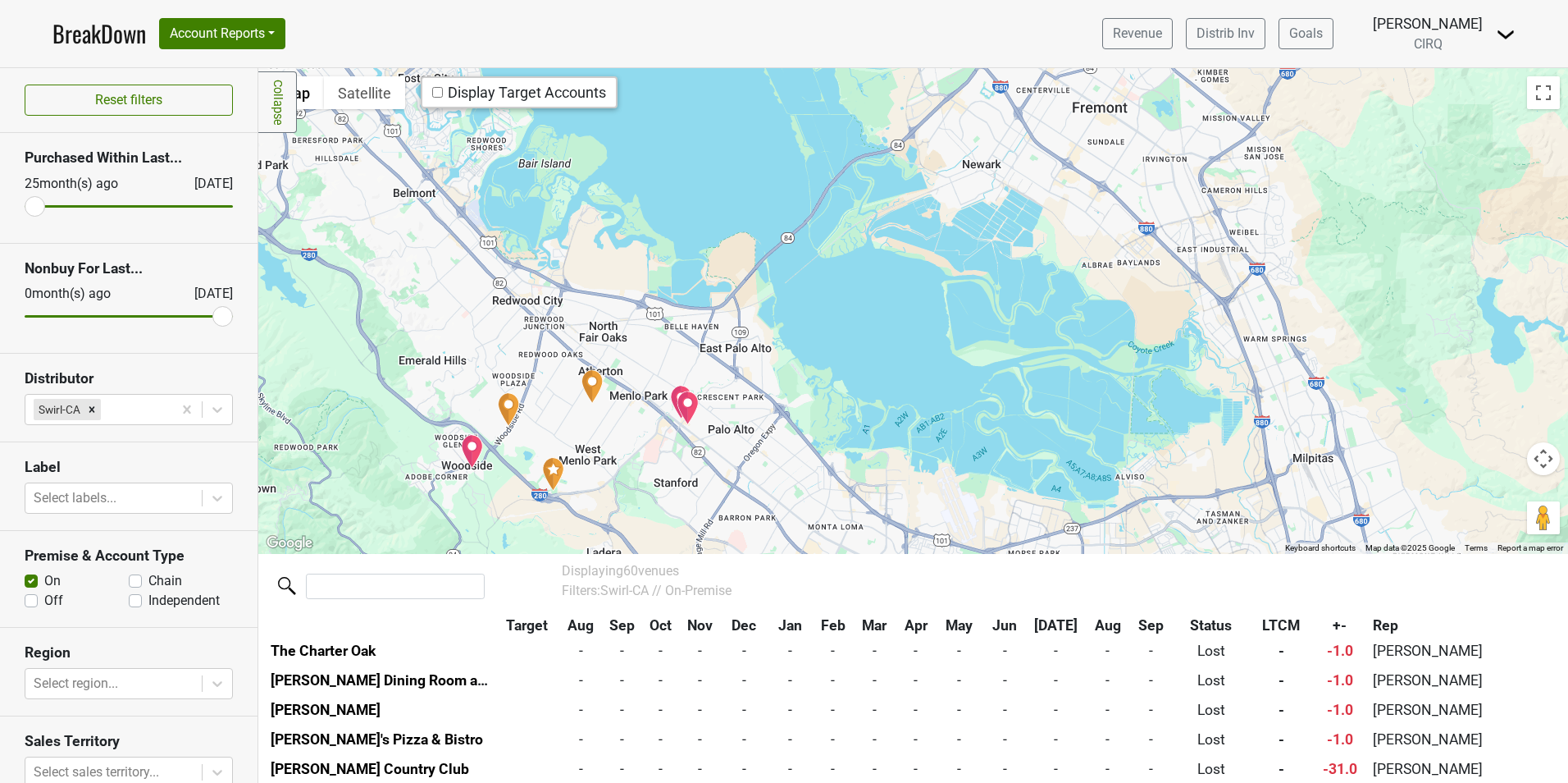
click at [670, 394] on img "Evvia Estiatorio" at bounding box center [681, 402] width 23 height 34
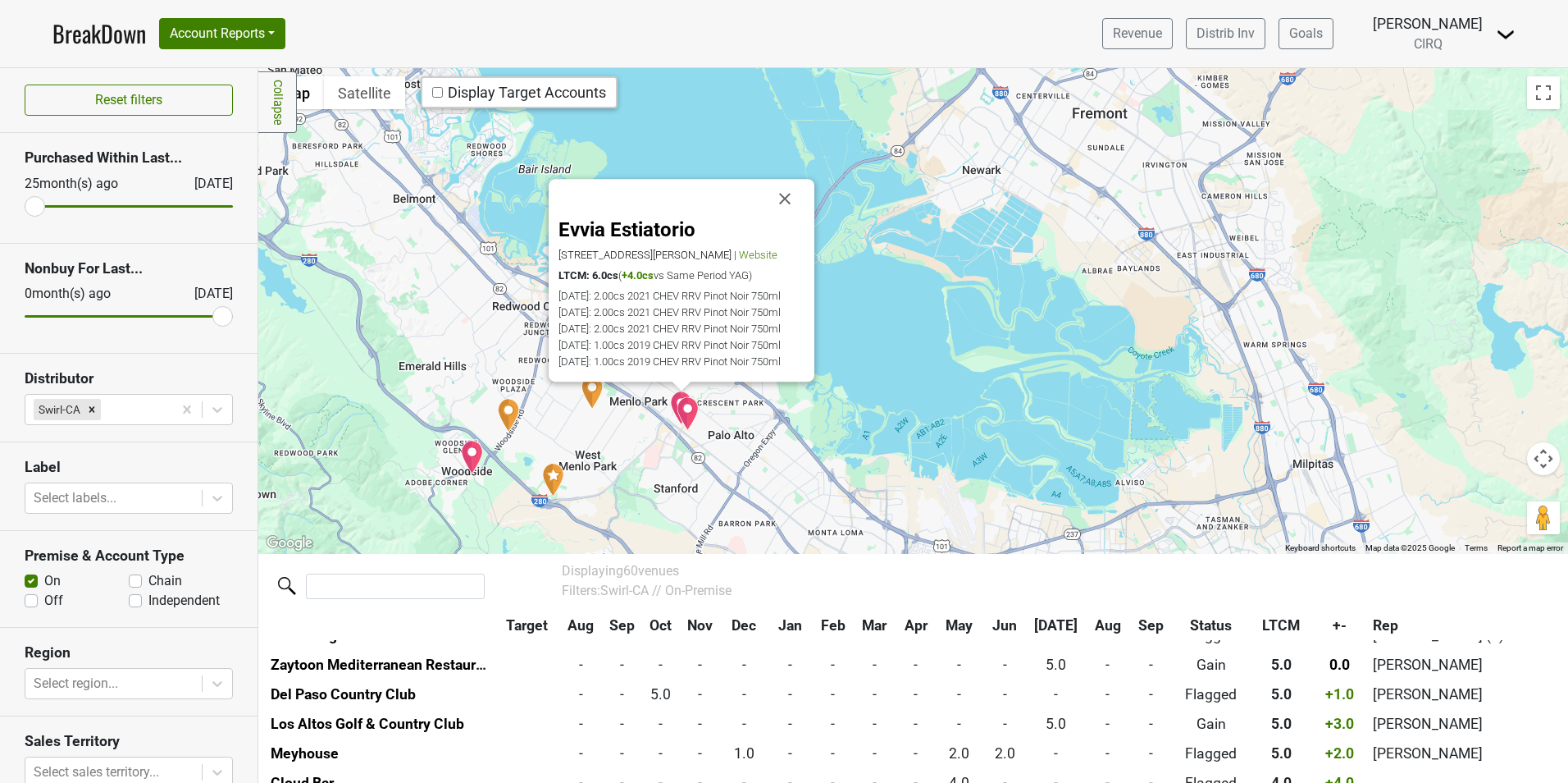
scroll to position [447, 0]
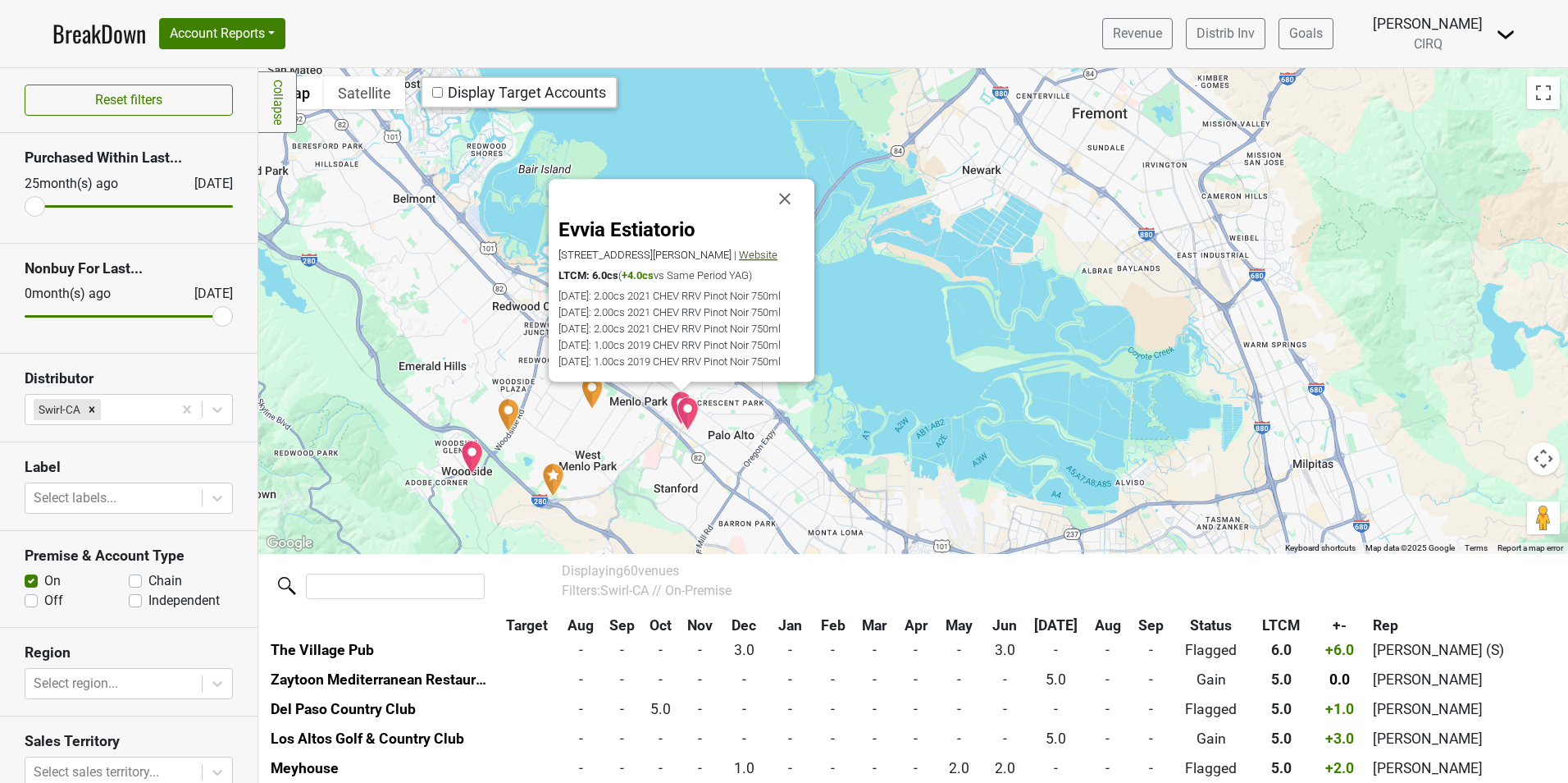
click at [766, 248] on span "Website" at bounding box center [758, 254] width 38 height 12
drag, startPoint x: 700, startPoint y: 165, endPoint x: 525, endPoint y: 154, distance: 175.3
click at [525, 154] on div "Evvia Estiatorio [STREET_ADDRESS][PERSON_NAME] | Website LTCM: 6.0cs ( +4.0cs v…" at bounding box center [913, 310] width 1310 height 484
copy div "Evvia Estiatorio"
click at [469, 467] on img "The Village Pub" at bounding box center [472, 457] width 23 height 34
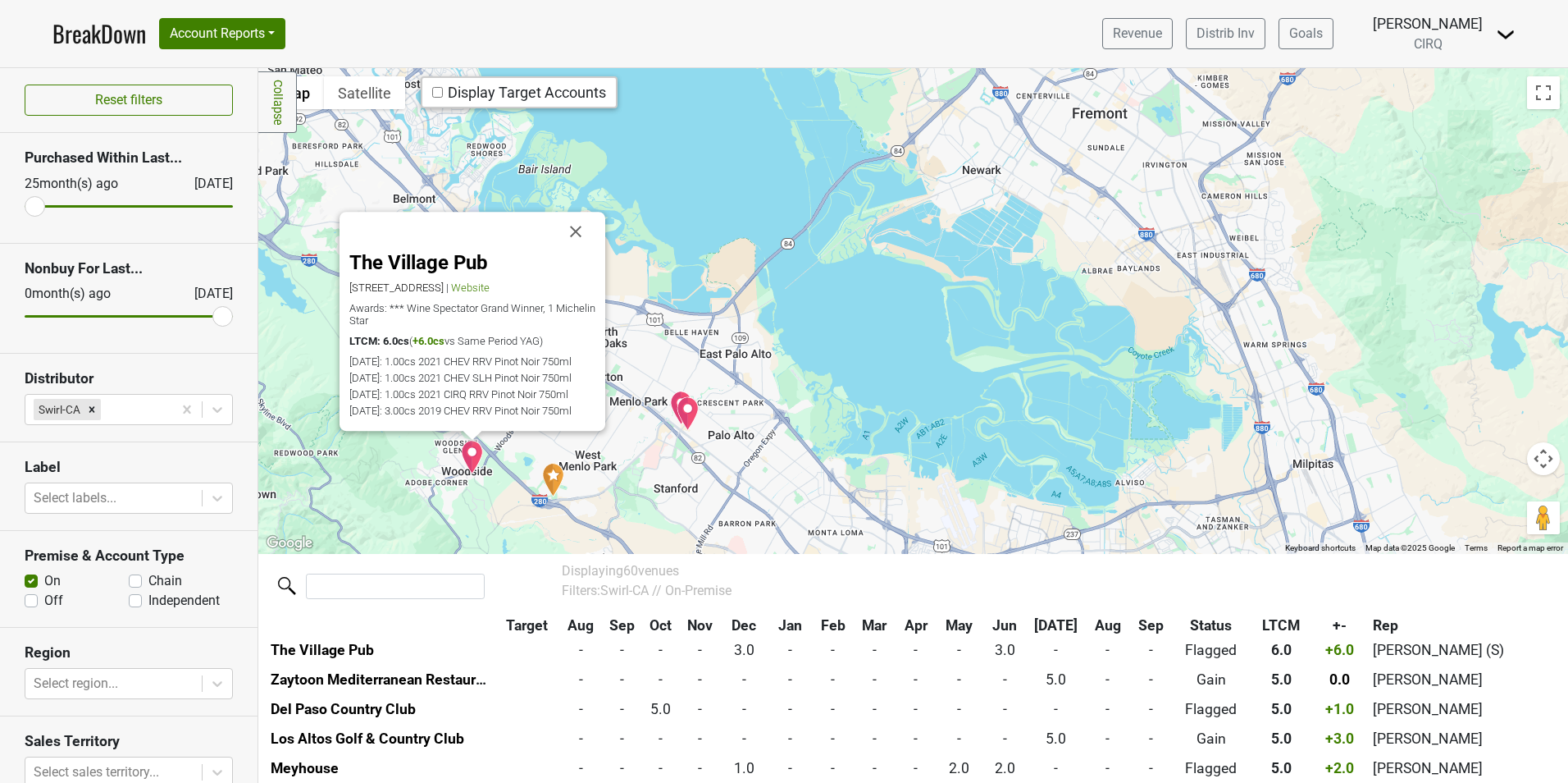
scroll to position [506, 0]
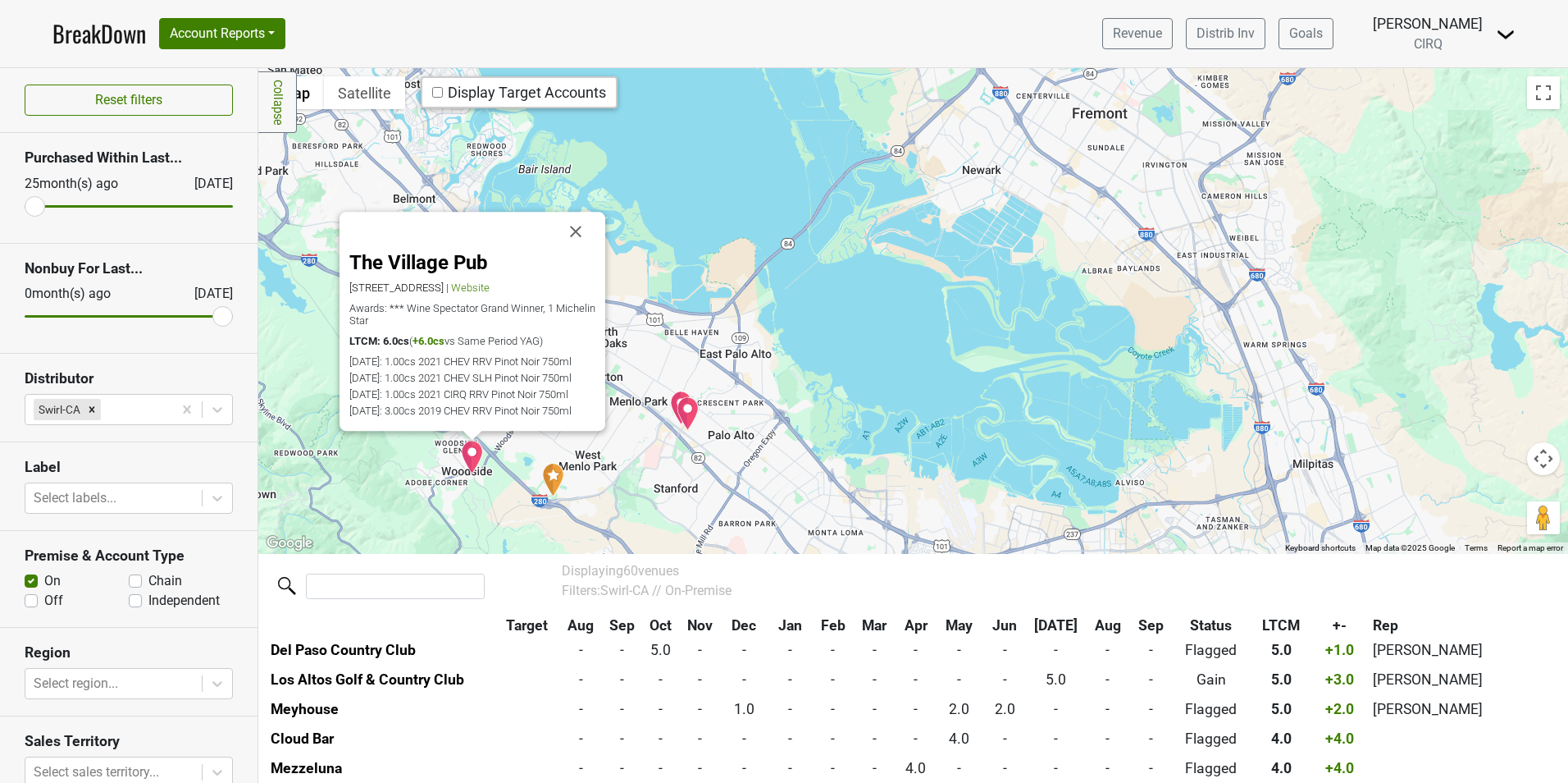
click at [679, 229] on div "The Village Pub [STREET_ADDRESS] | Website Awards: *** Wine Spectator Grand Win…" at bounding box center [913, 310] width 1310 height 484
click at [570, 212] on button "Close" at bounding box center [576, 231] width 39 height 39
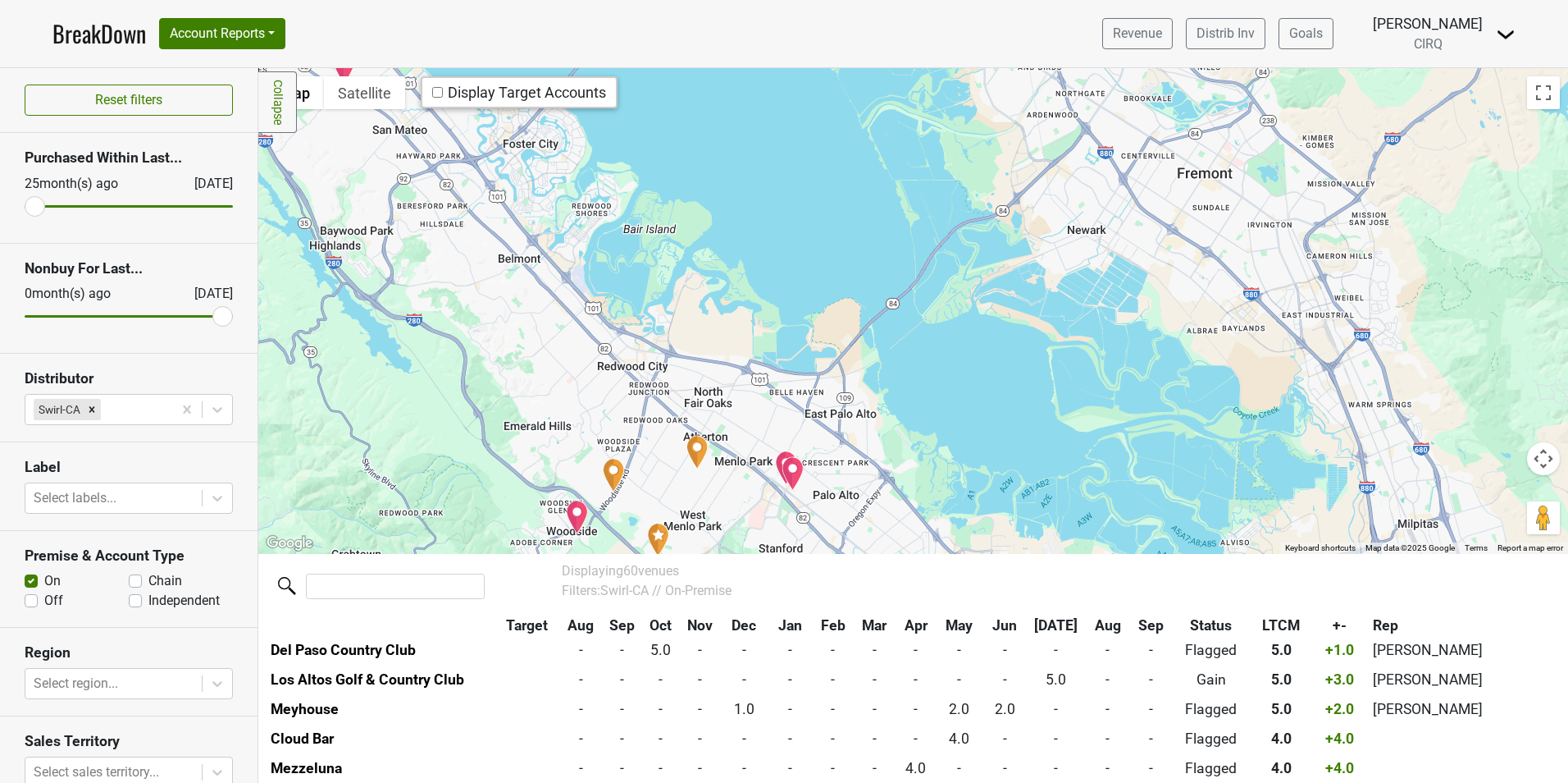
drag, startPoint x: 525, startPoint y: 256, endPoint x: 635, endPoint y: 325, distance: 129.8
click at [635, 325] on div at bounding box center [913, 310] width 1310 height 484
click at [694, 453] on img "Menlo Circus Club" at bounding box center [697, 452] width 22 height 34
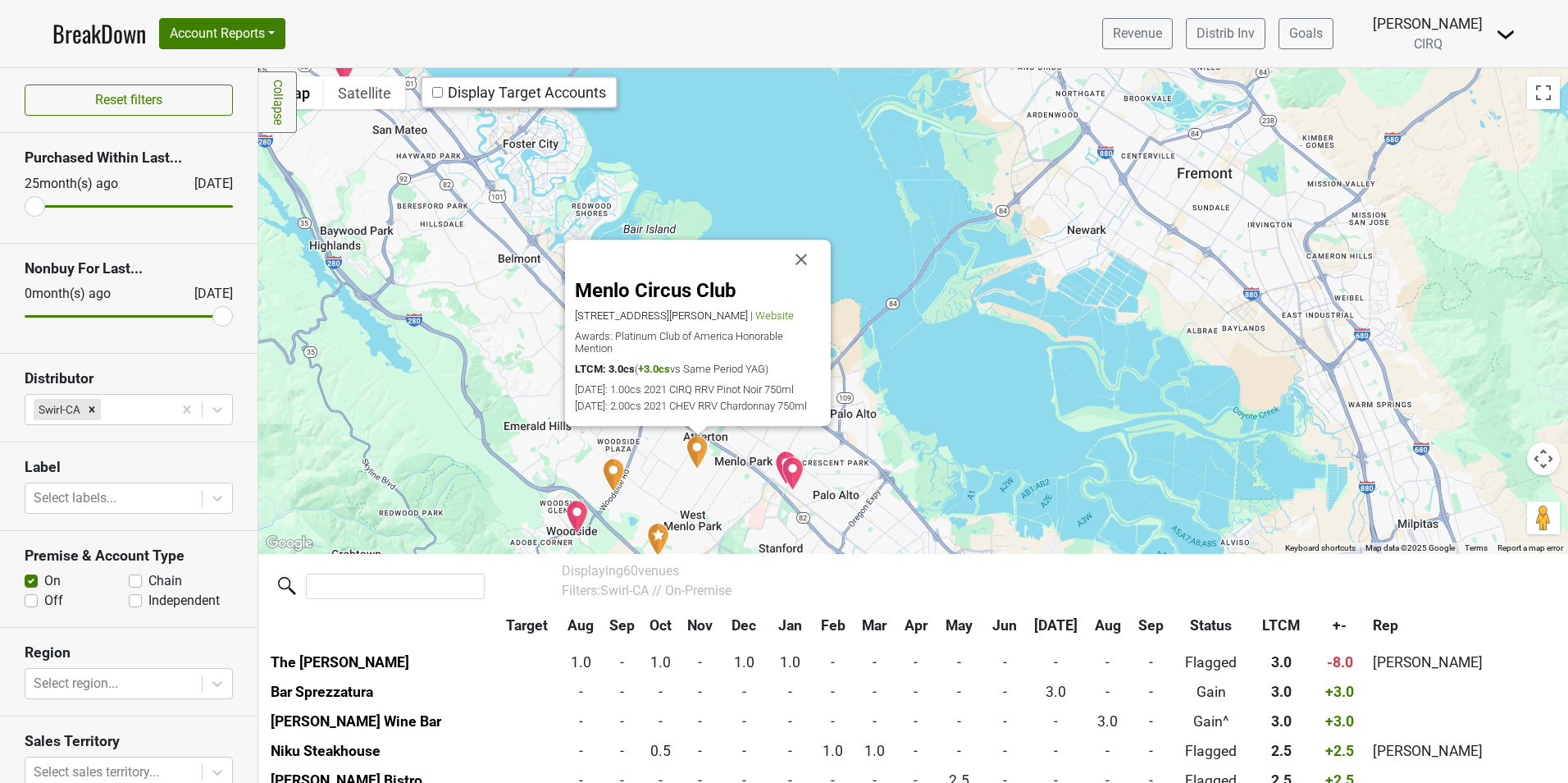
scroll to position [801, 0]
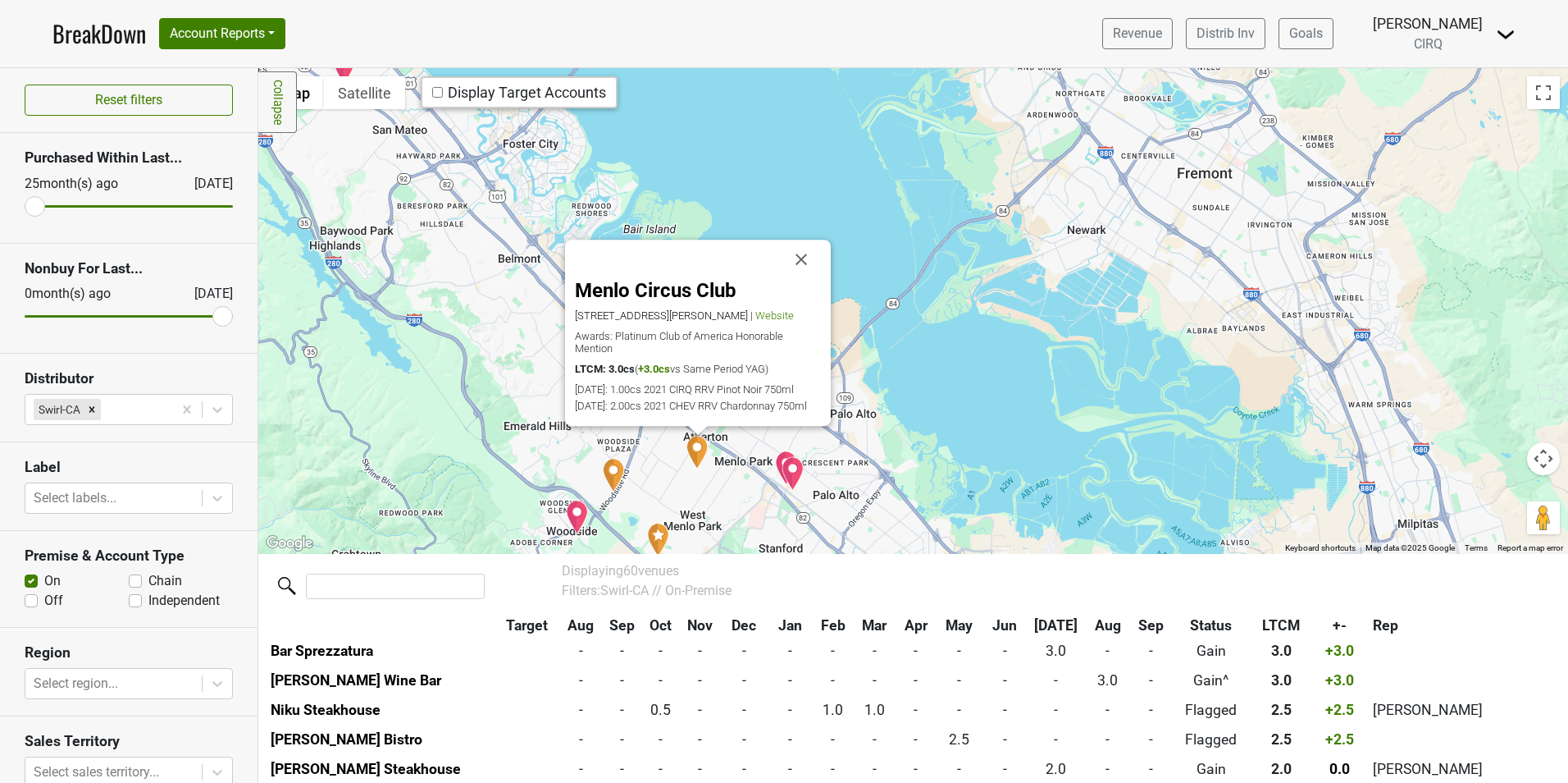
click at [439, 322] on div "Menlo Circus Club [STREET_ADDRESS][PERSON_NAME] | Website Awards: Platinum Club…" at bounding box center [913, 310] width 1310 height 484
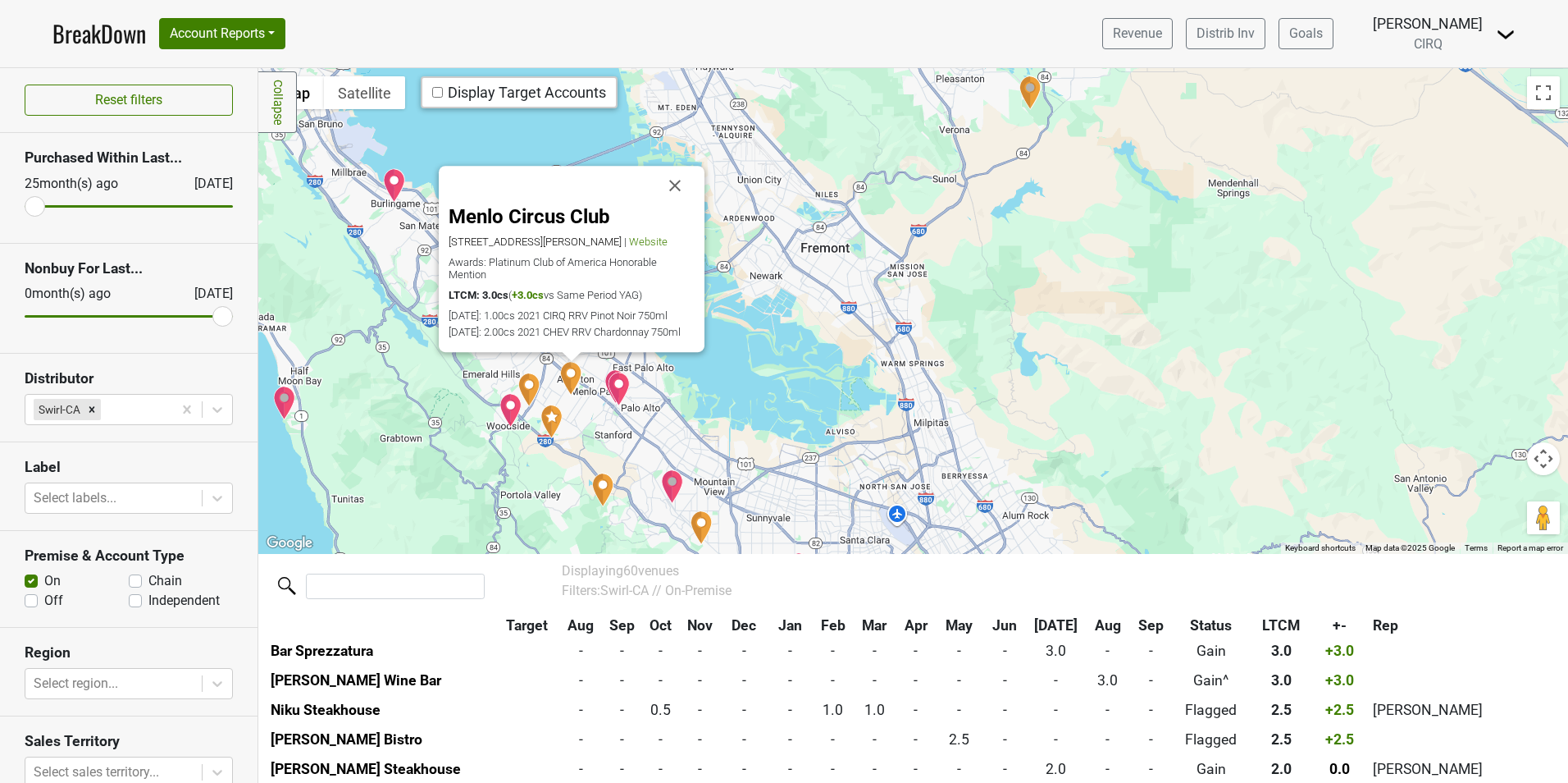
drag, startPoint x: 440, startPoint y: 326, endPoint x: 485, endPoint y: 399, distance: 85.8
click at [485, 399] on div "Menlo Circus Club [STREET_ADDRESS][PERSON_NAME] | Website Awards: Platinum Club…" at bounding box center [913, 310] width 1310 height 484
drag, startPoint x: 485, startPoint y: 399, endPoint x: 415, endPoint y: 373, distance: 74.7
click at [415, 373] on div "Menlo Circus Club [STREET_ADDRESS][PERSON_NAME] | Website Awards: Platinum Club…" at bounding box center [913, 310] width 1310 height 484
click at [383, 185] on img "ACAN" at bounding box center [394, 185] width 23 height 34
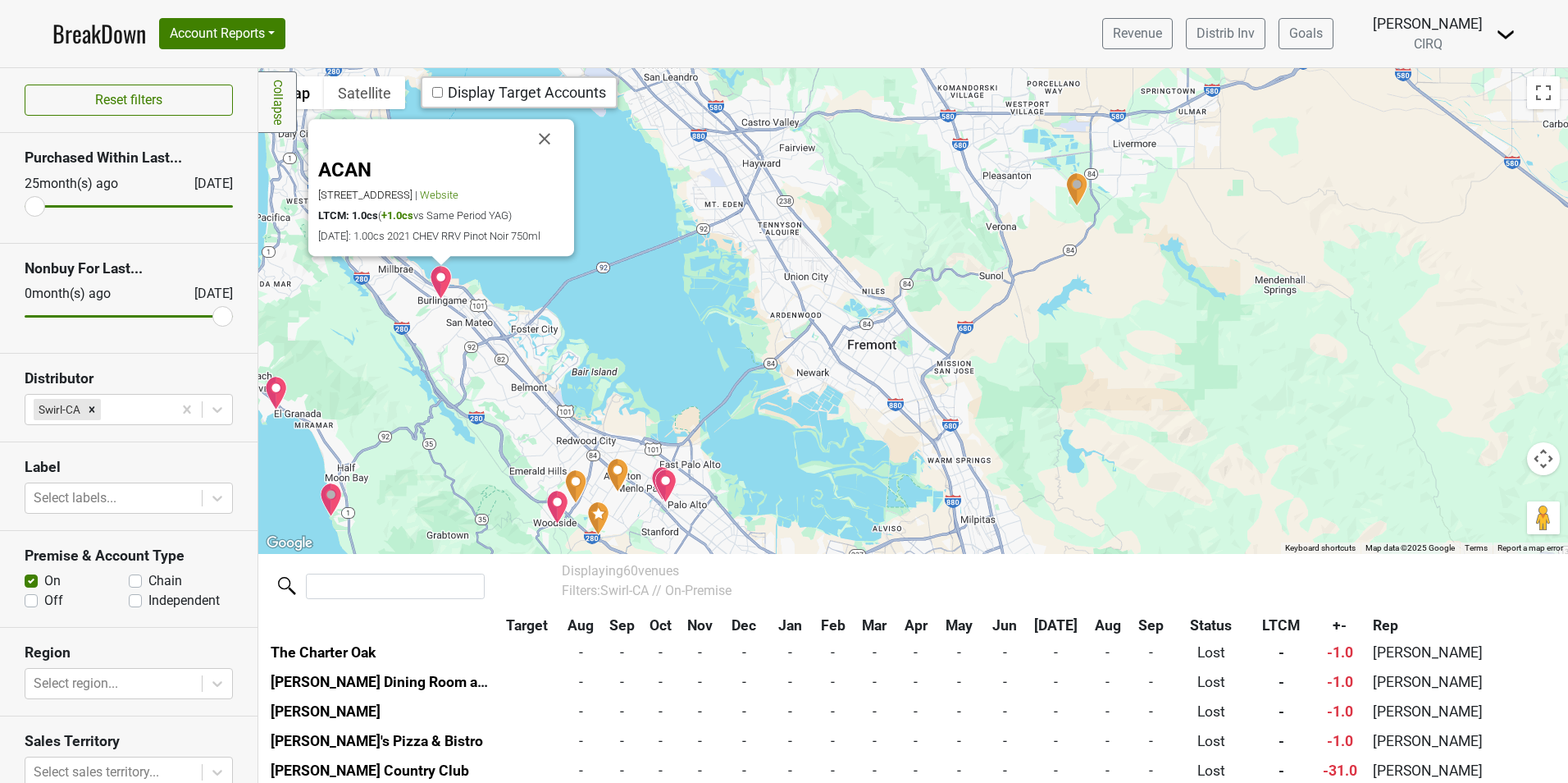
scroll to position [1450, 0]
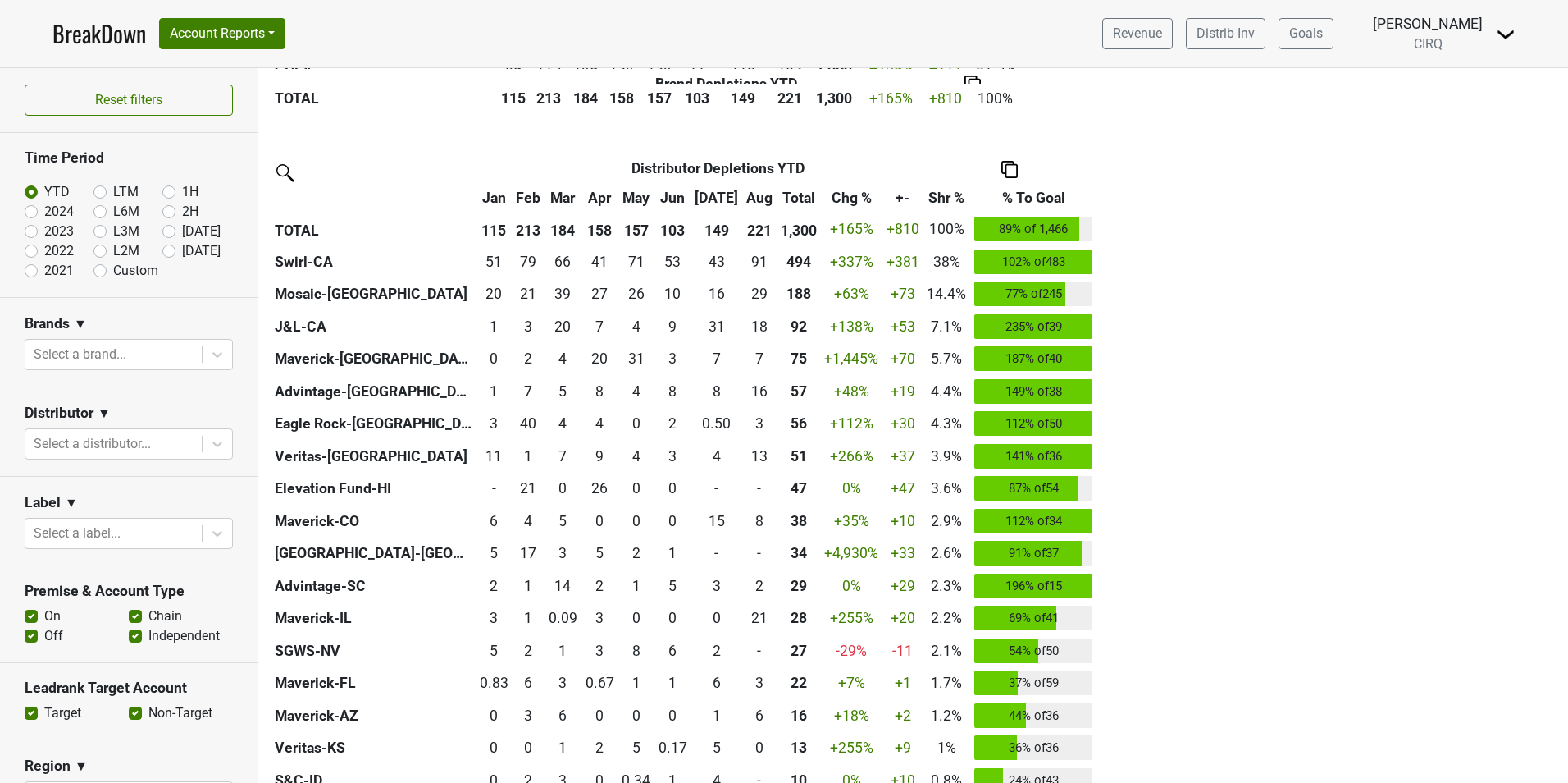
scroll to position [252, 0]
